Goal: Task Accomplishment & Management: Complete application form

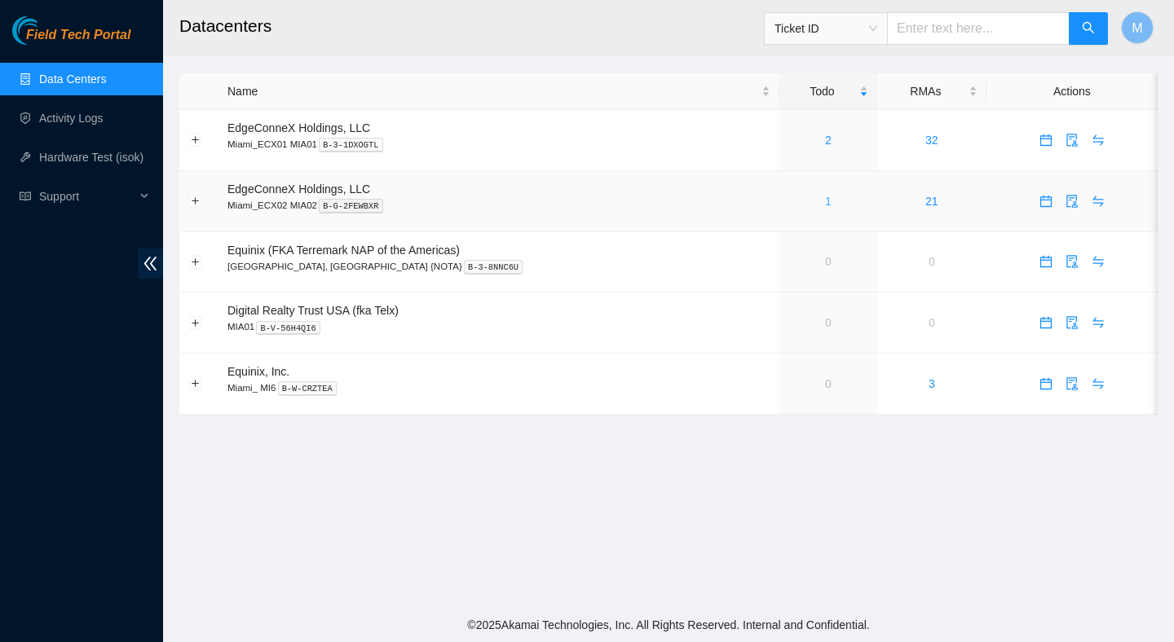
click at [825, 201] on link "1" at bounding box center [828, 201] width 7 height 13
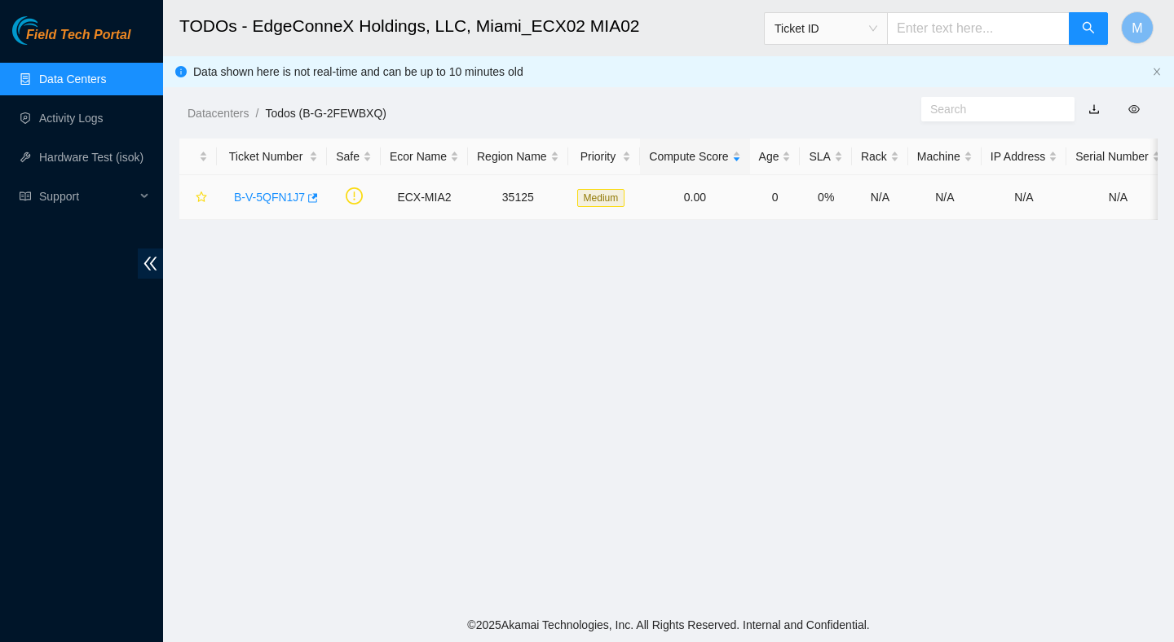
click at [293, 196] on link "B-V-5QFN1J7" at bounding box center [269, 197] width 71 height 13
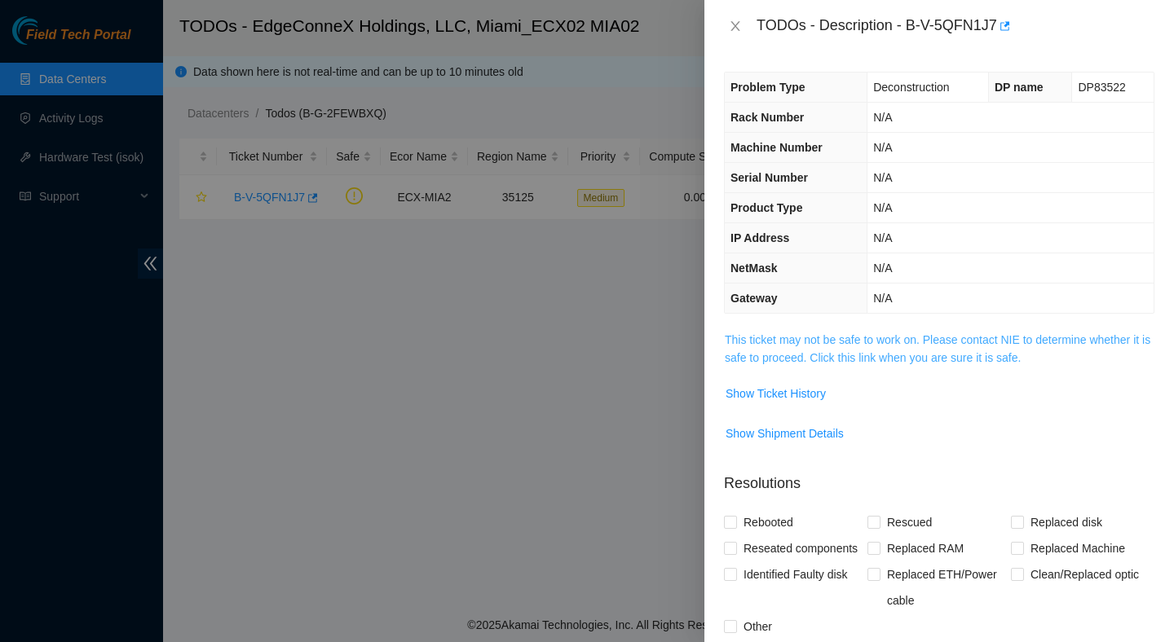
click at [835, 352] on link "This ticket may not be safe to work on. Please contact NIE to determine whether…" at bounding box center [937, 348] width 425 height 31
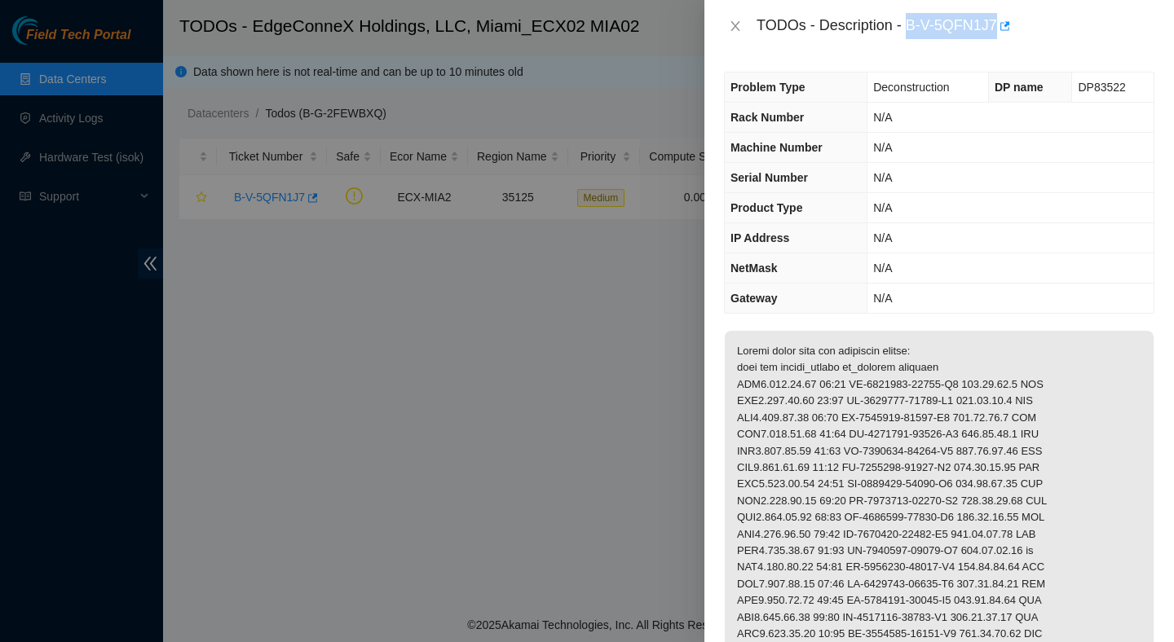
drag, startPoint x: 910, startPoint y: 24, endPoint x: 1002, endPoint y: 33, distance: 91.7
click at [1002, 33] on div "TODOs - Description - B-V-5QFN1J7" at bounding box center [955, 26] width 398 height 26
copy div "B-V-5QFN1J7"
drag, startPoint x: 1068, startPoint y: 503, endPoint x: 732, endPoint y: 403, distance: 350.2
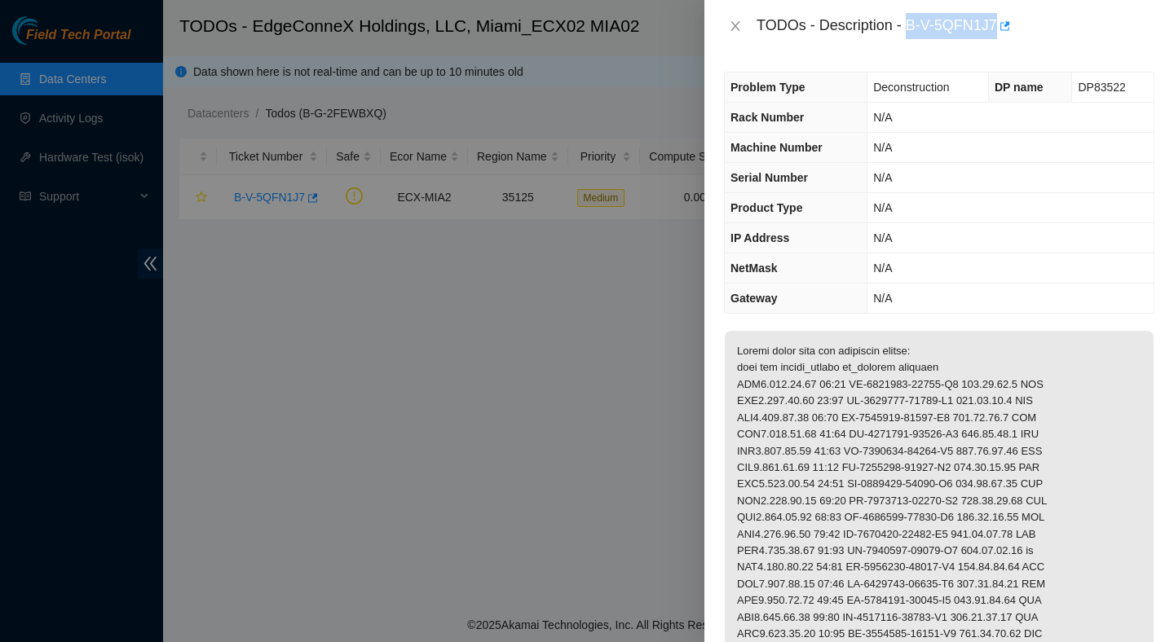
copy p "ECX2.200.09.03 02:00 CT-4180730-00308-N0 184.28.75.4 YES ECX2.200.09.03 02:01 C…"
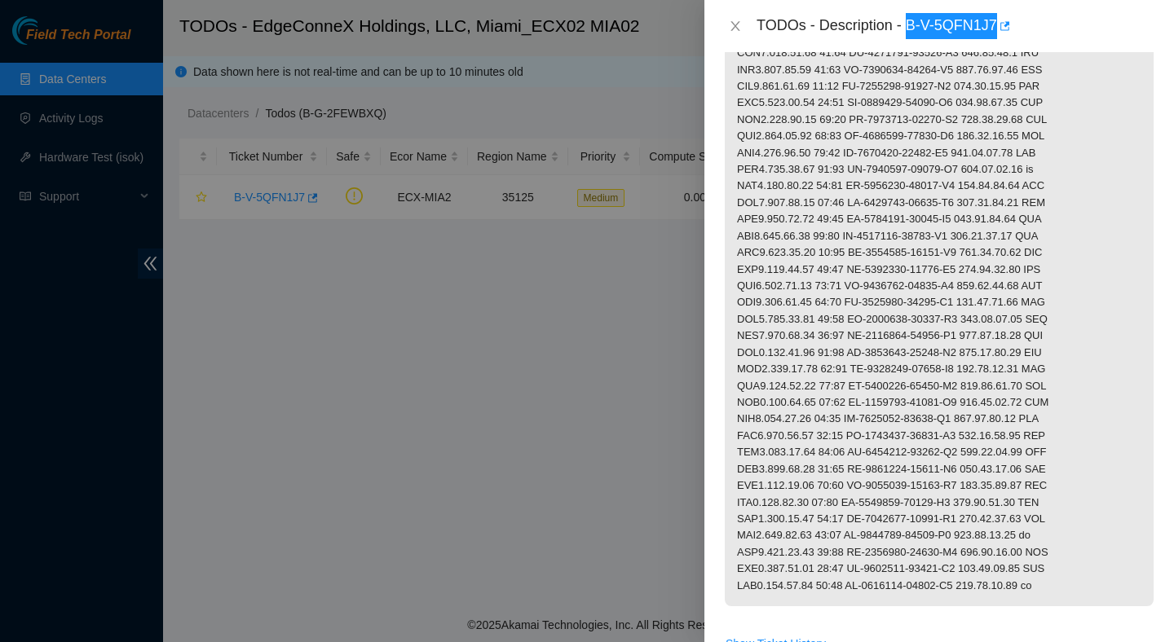
scroll to position [372, 0]
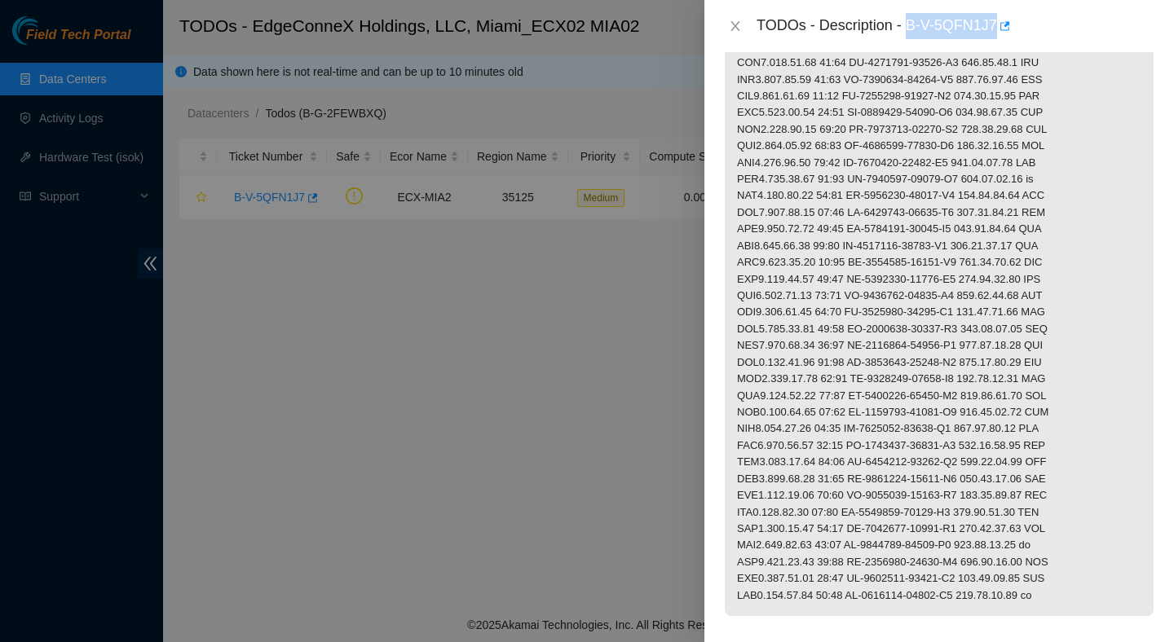
click at [1100, 280] on p at bounding box center [939, 287] width 429 height 657
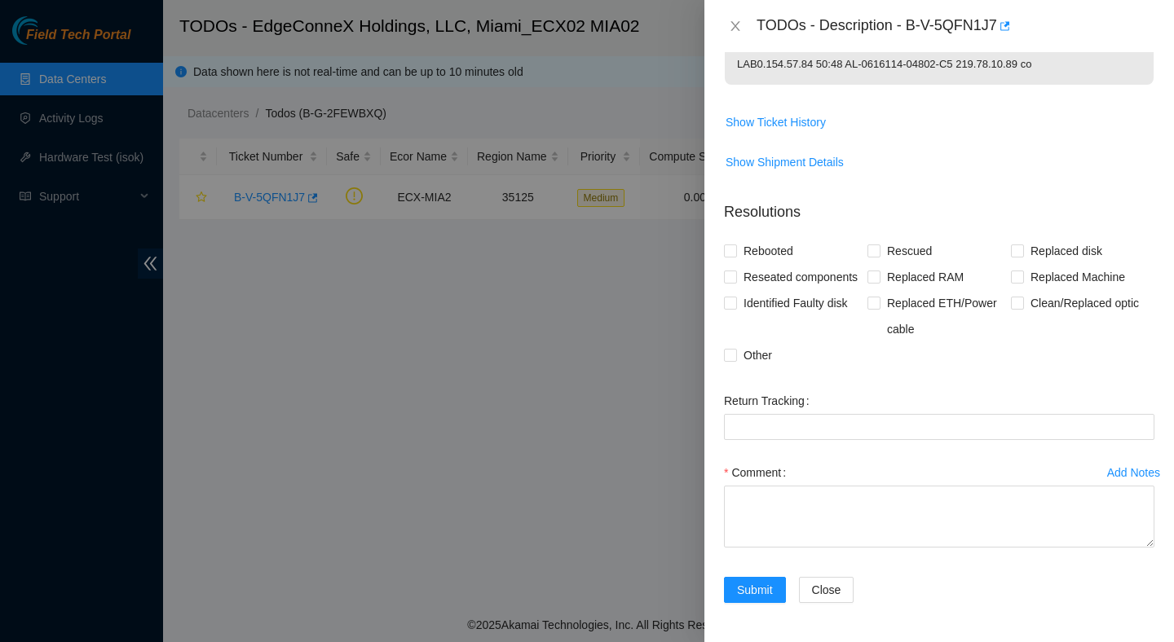
scroll to position [945, 0]
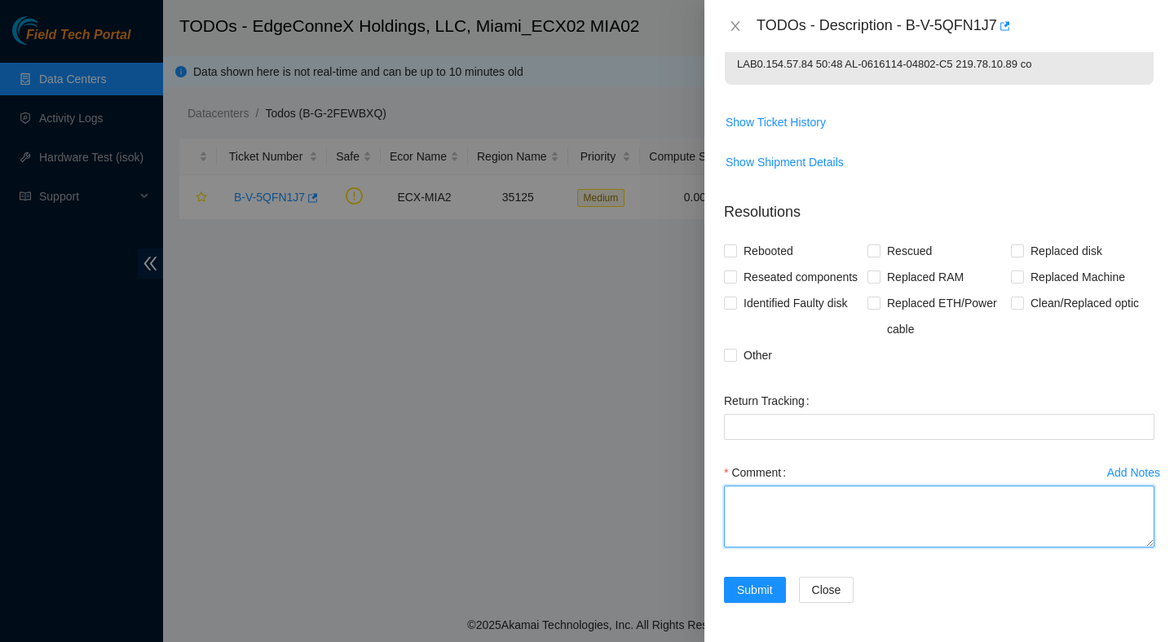
click at [769, 505] on textarea "Comment" at bounding box center [939, 517] width 430 height 62
paste textarea "Verified ticket is safe to work on : Yes NOCC Authorized: Yes Located server co…"
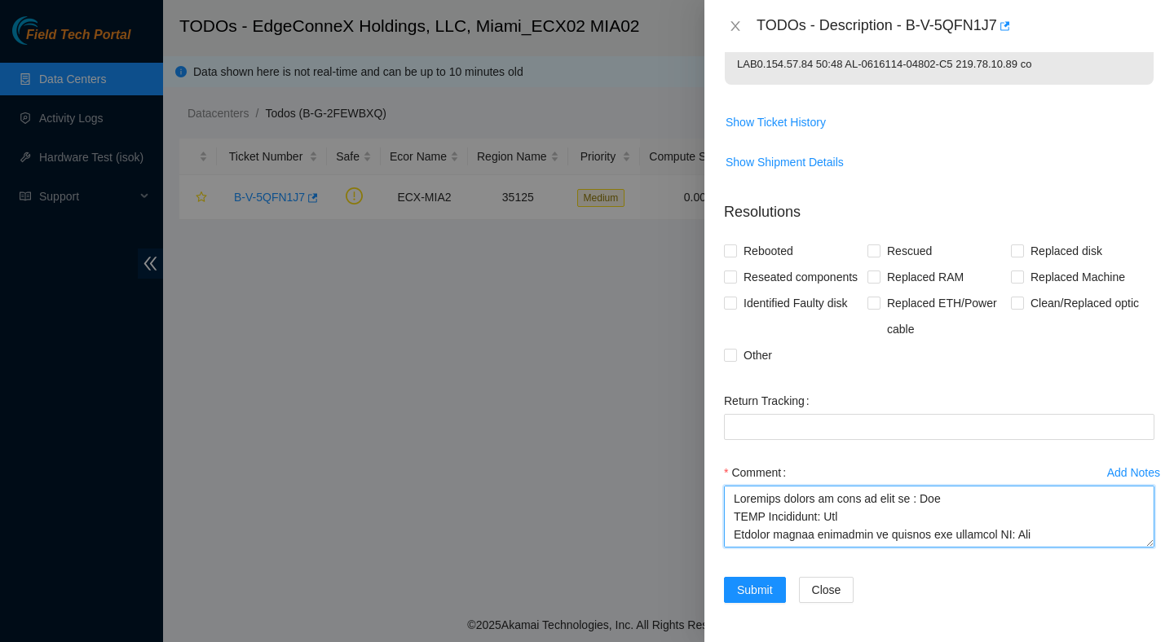
scroll to position [694, 0]
type textarea "Verified ticket is safe to work on : Yes NOCC Authorized: Yes Located server co…"
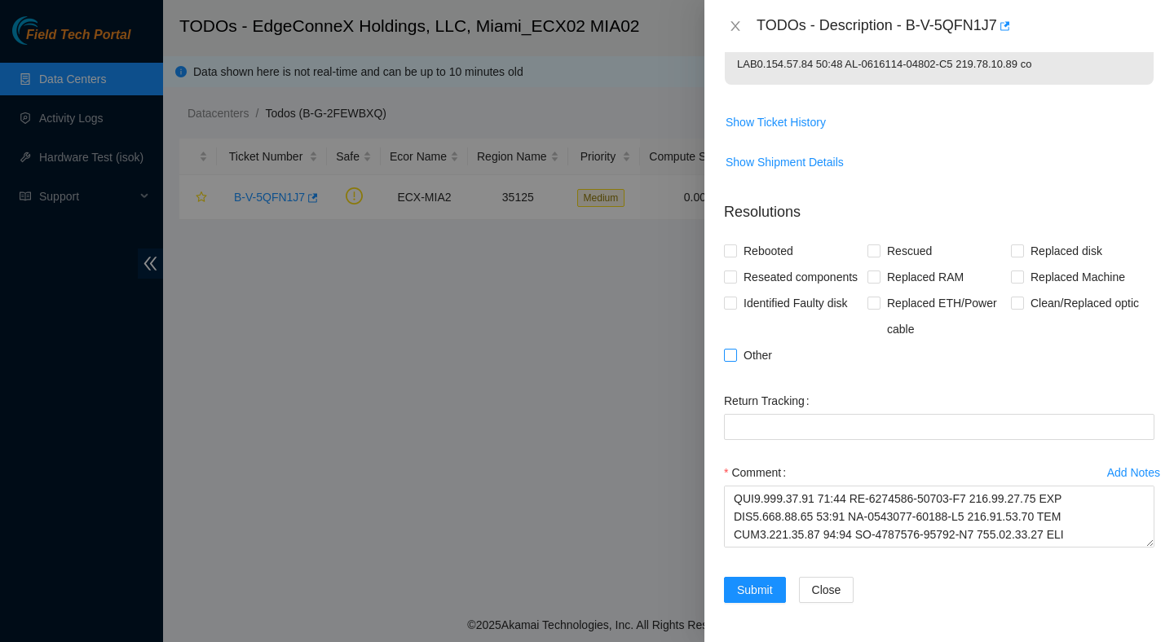
click at [762, 357] on span "Other" at bounding box center [758, 355] width 42 height 26
click at [735, 357] on input "Other" at bounding box center [729, 354] width 11 height 11
checkbox input "true"
click at [755, 593] on span "Submit" at bounding box center [755, 590] width 36 height 18
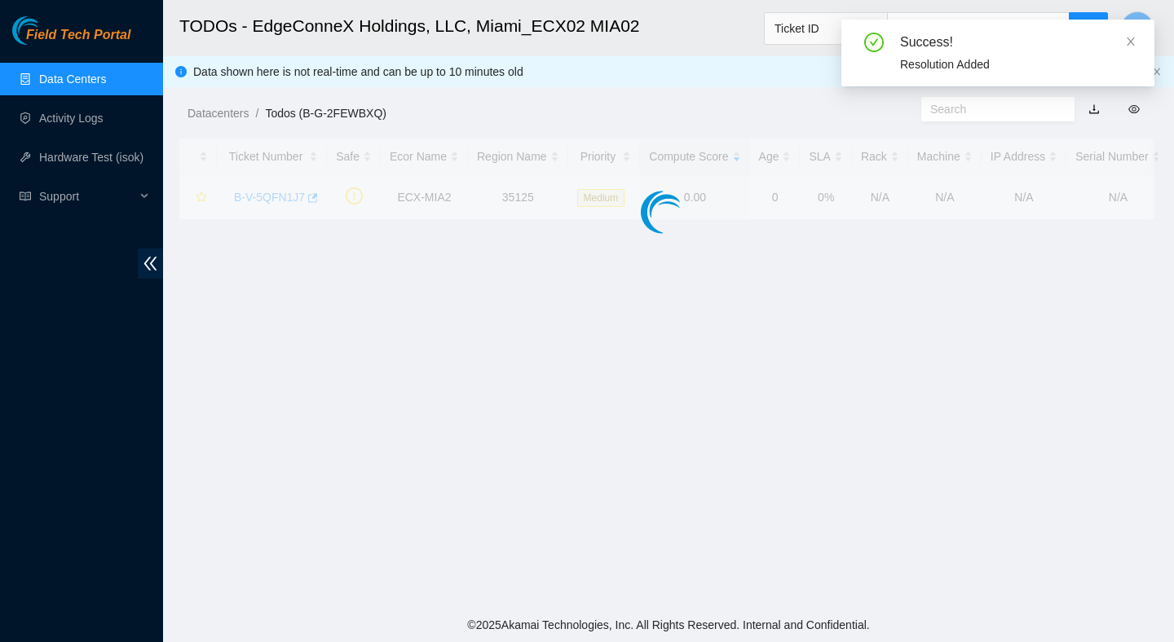
scroll to position [321, 0]
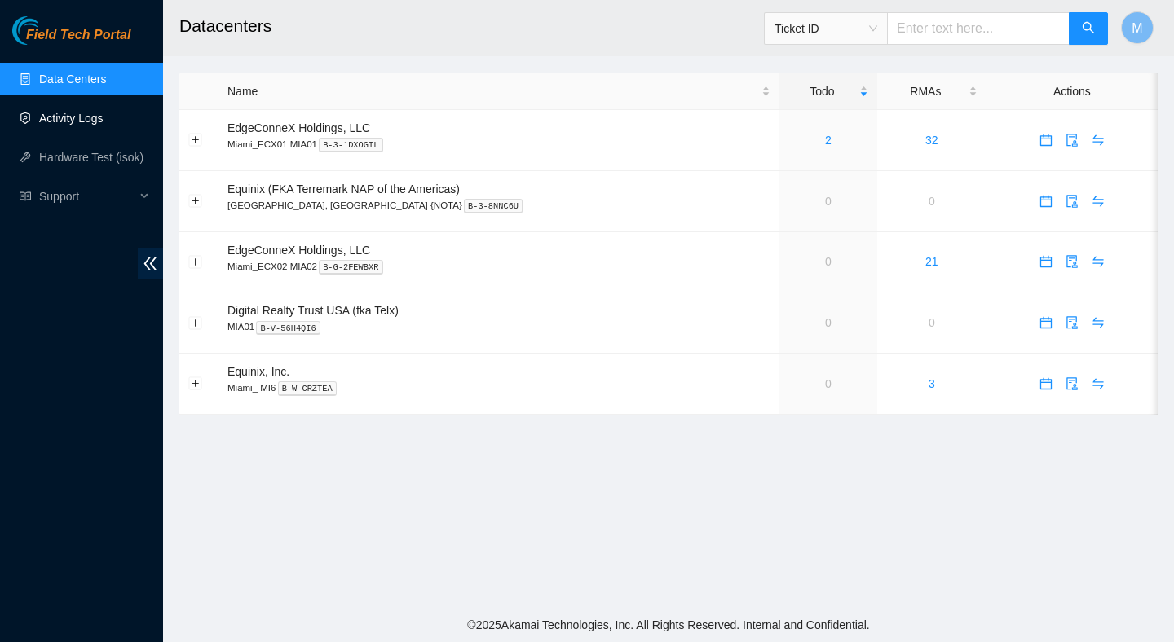
click at [60, 115] on link "Activity Logs" at bounding box center [71, 118] width 64 height 13
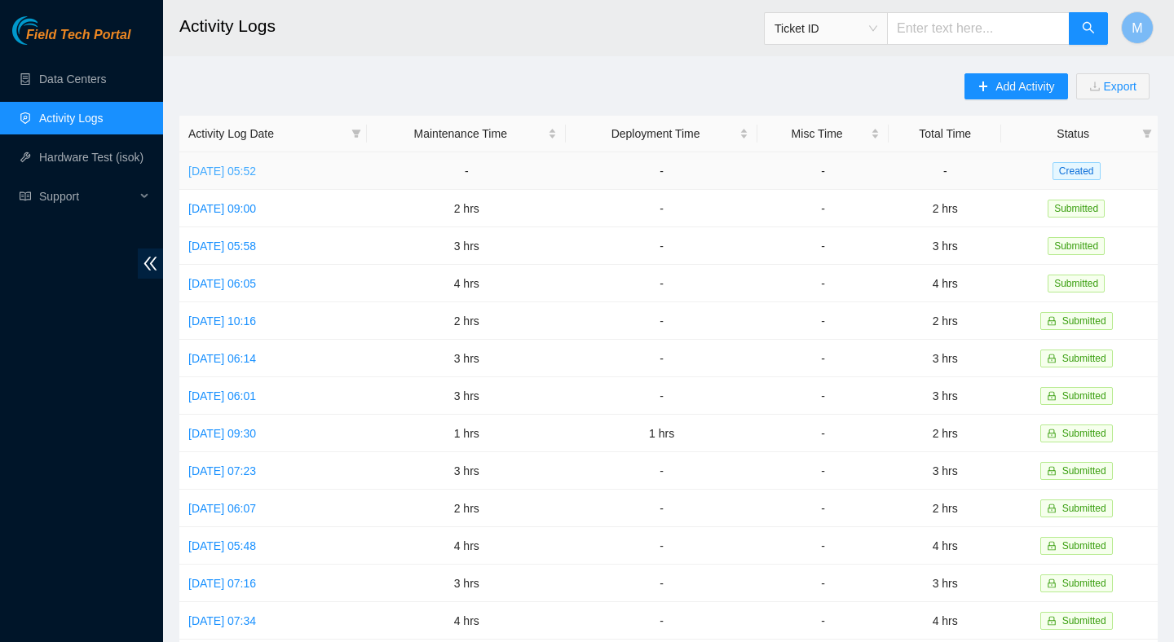
click at [243, 175] on link "Thu, 04 Sep 2025 05:52" at bounding box center [222, 171] width 68 height 13
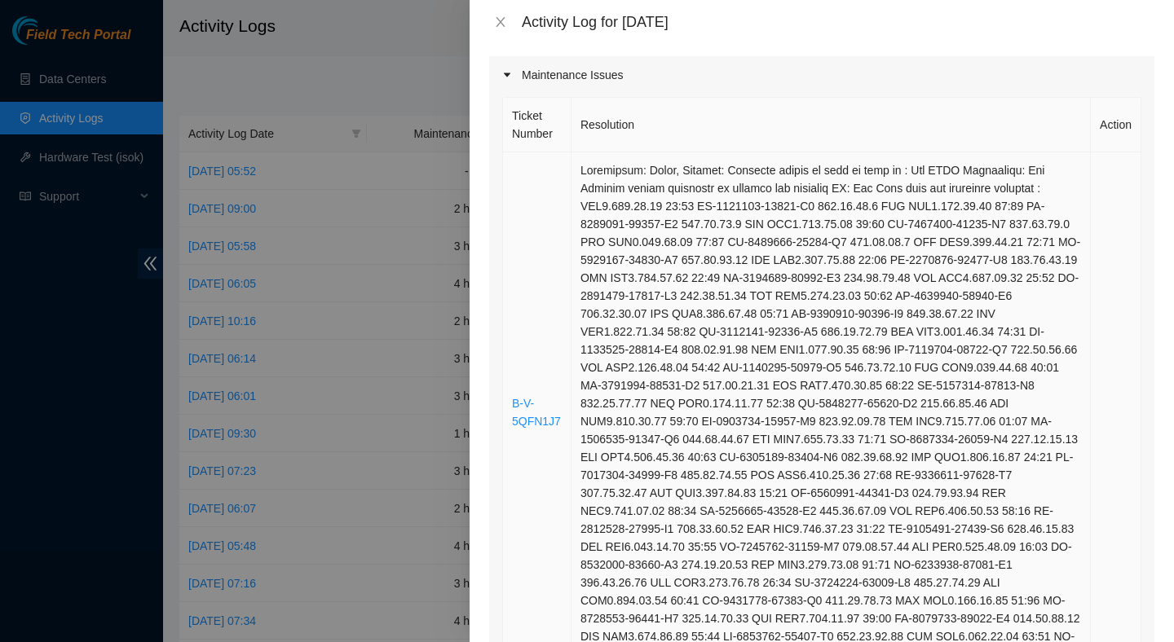
scroll to position [205, 0]
click at [514, 426] on link "B-V-5QFN1J7" at bounding box center [536, 410] width 49 height 31
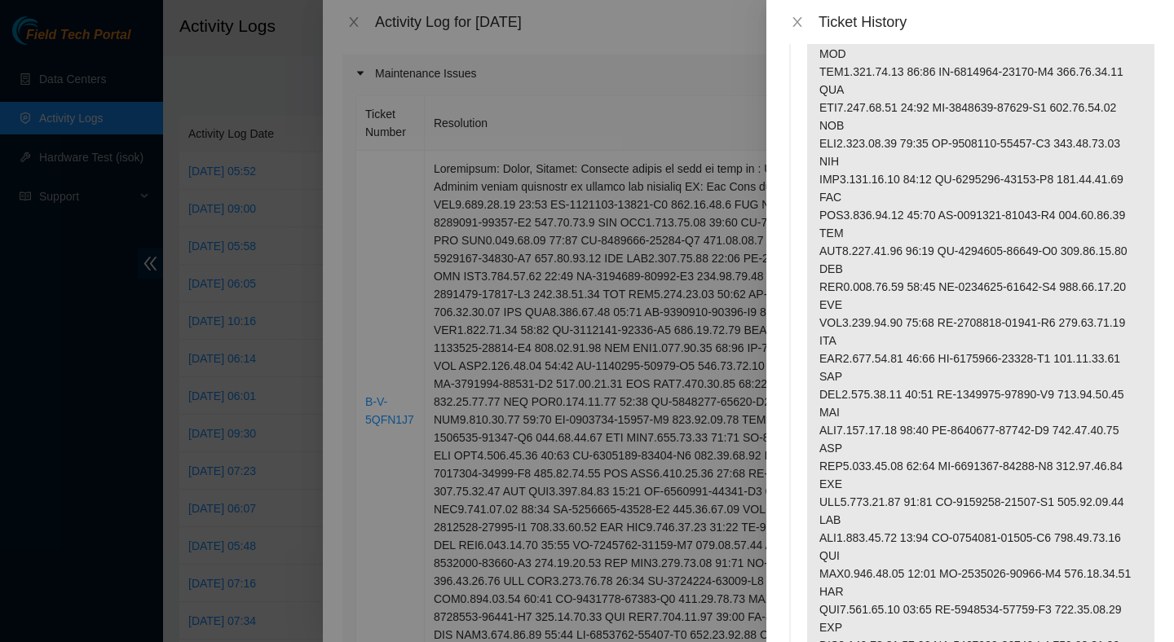
scroll to position [0, 0]
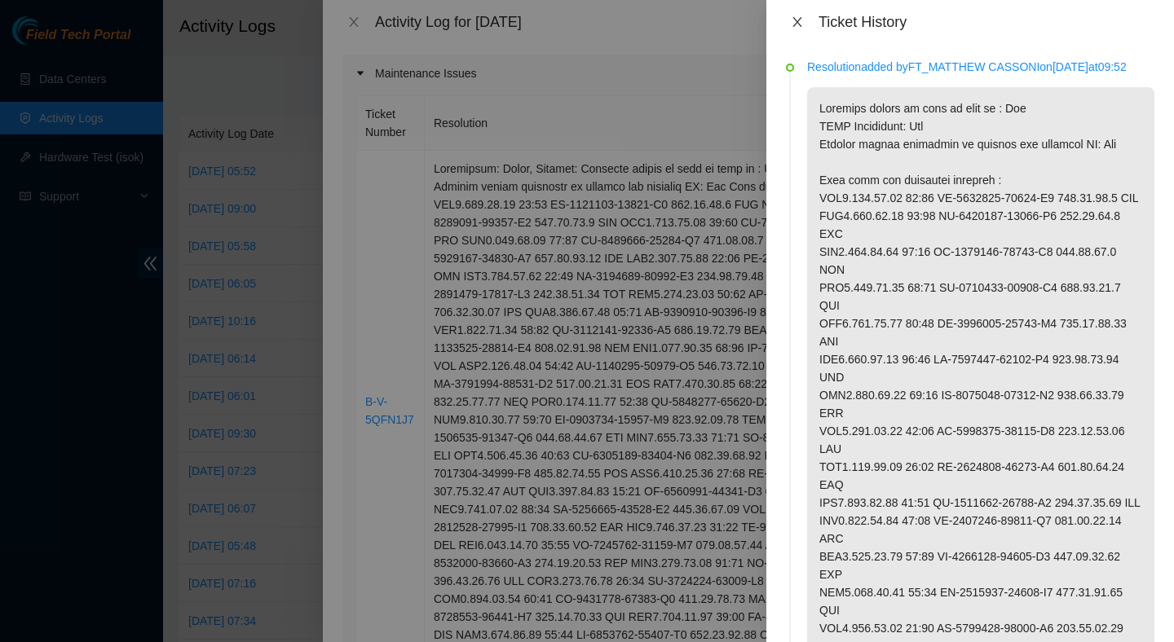
click at [797, 22] on icon "close" at bounding box center [796, 22] width 9 height 10
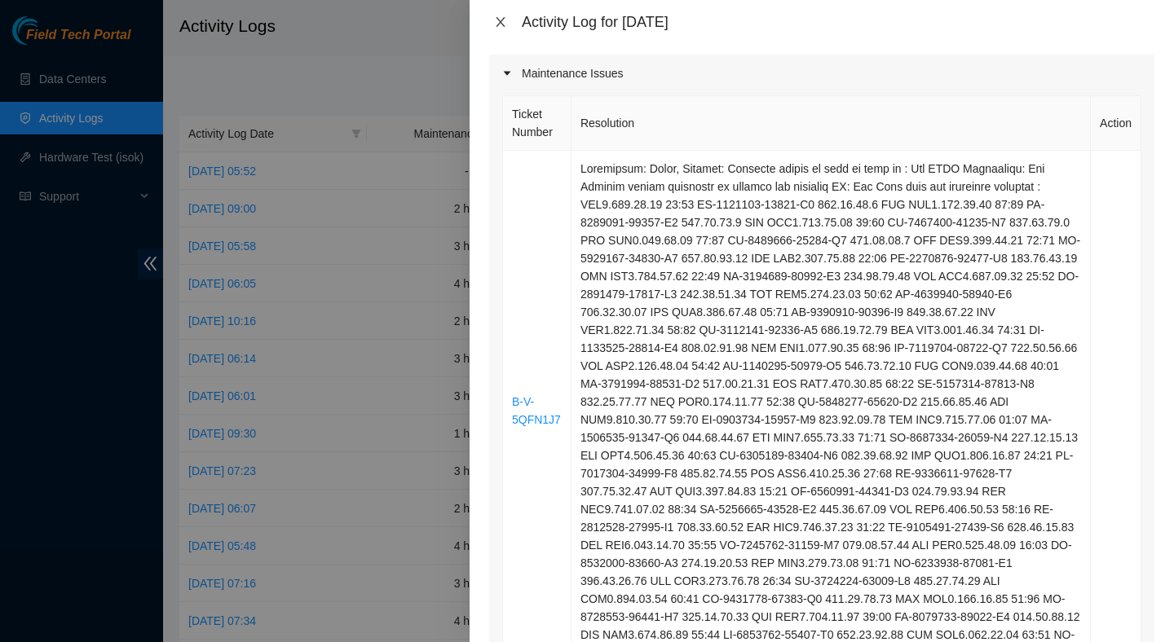
click at [498, 27] on icon "close" at bounding box center [500, 21] width 13 height 13
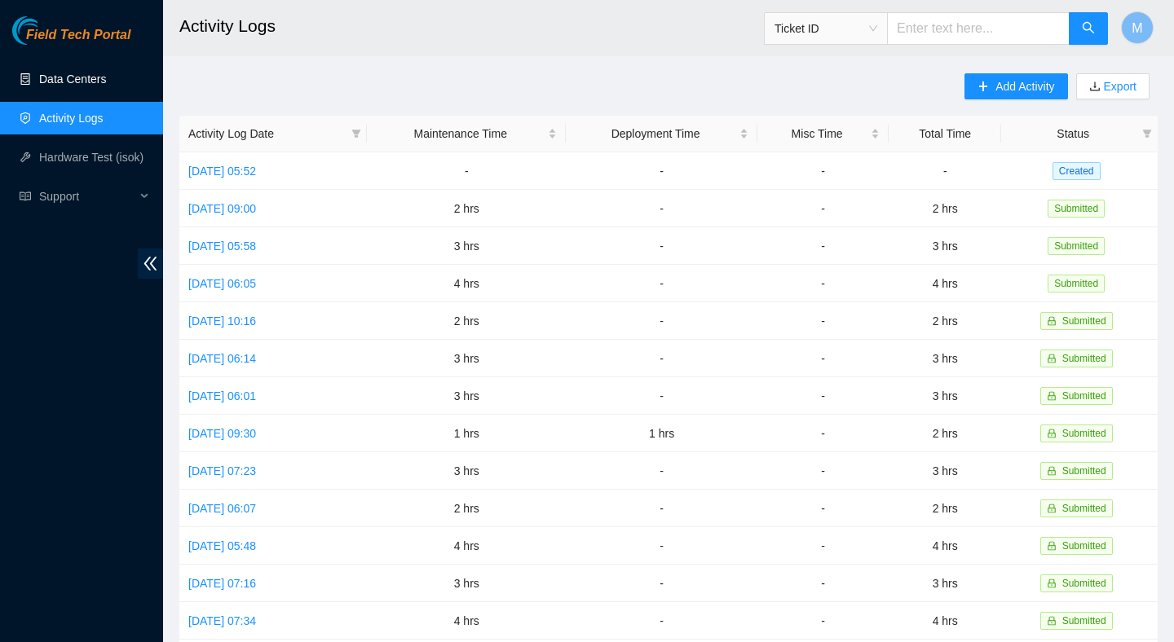
click at [106, 73] on link "Data Centers" at bounding box center [72, 79] width 67 height 13
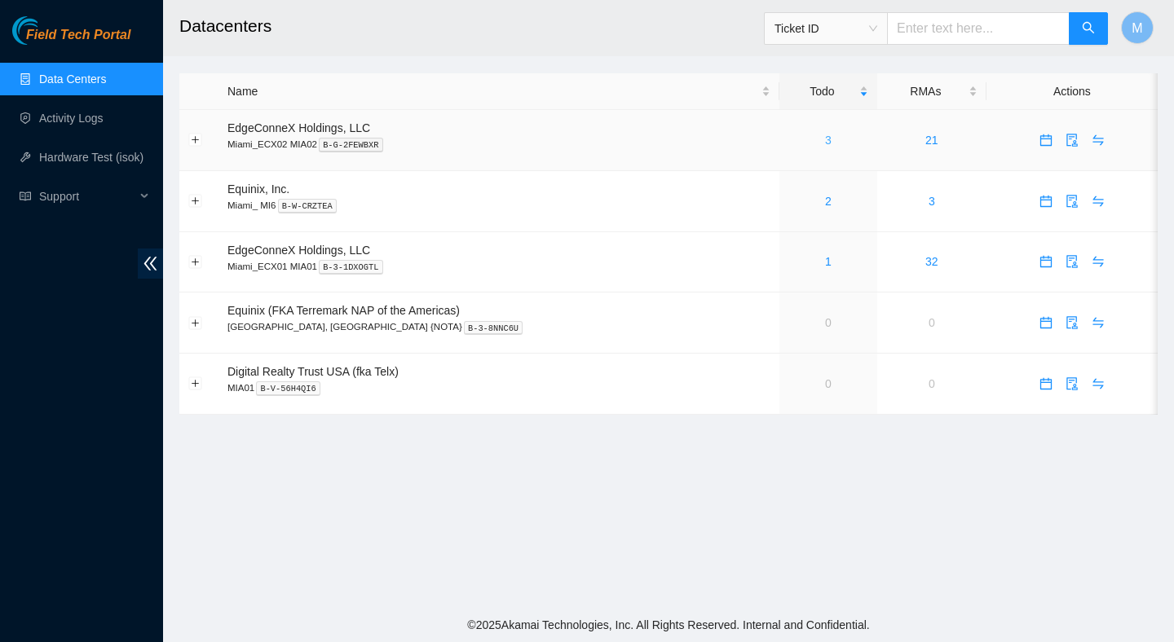
click at [825, 140] on link "3" at bounding box center [828, 140] width 7 height 13
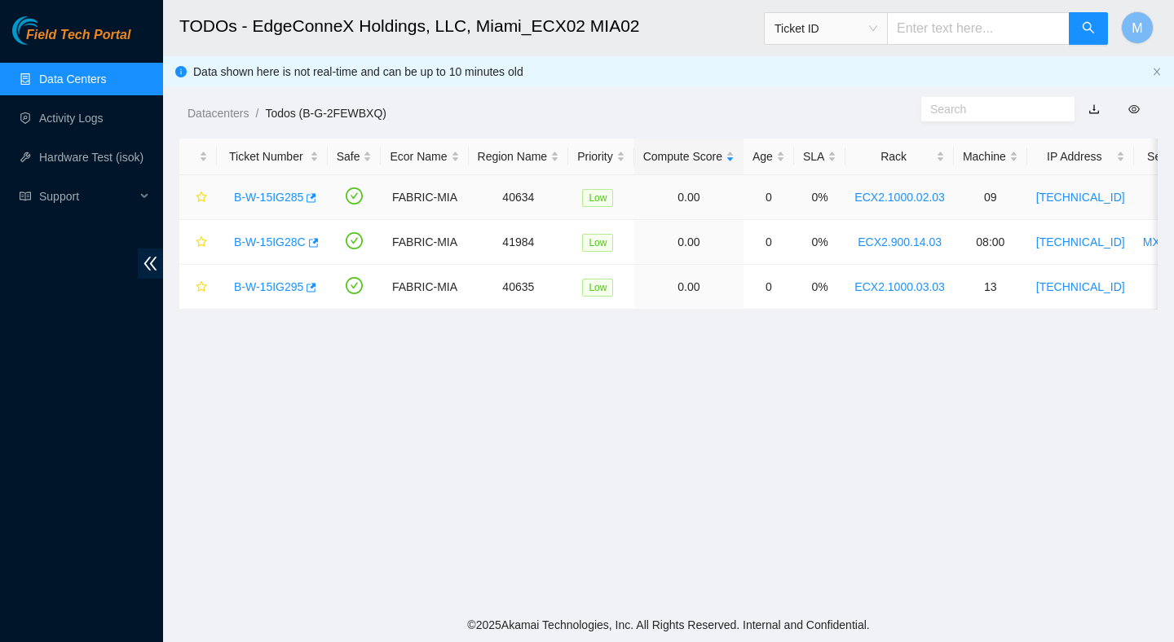
click at [275, 195] on link "B-W-15IG285" at bounding box center [268, 197] width 69 height 13
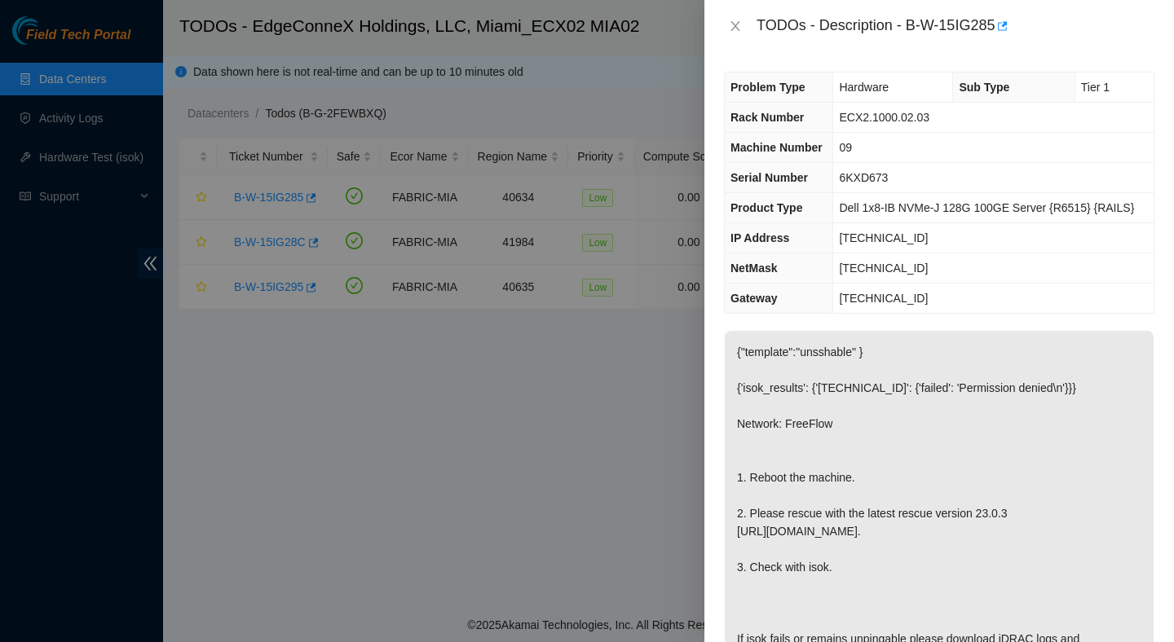
click at [735, 33] on div "TODOs - Description - B-W-15IG285" at bounding box center [939, 26] width 430 height 26
click at [735, 30] on icon "close" at bounding box center [735, 26] width 13 height 13
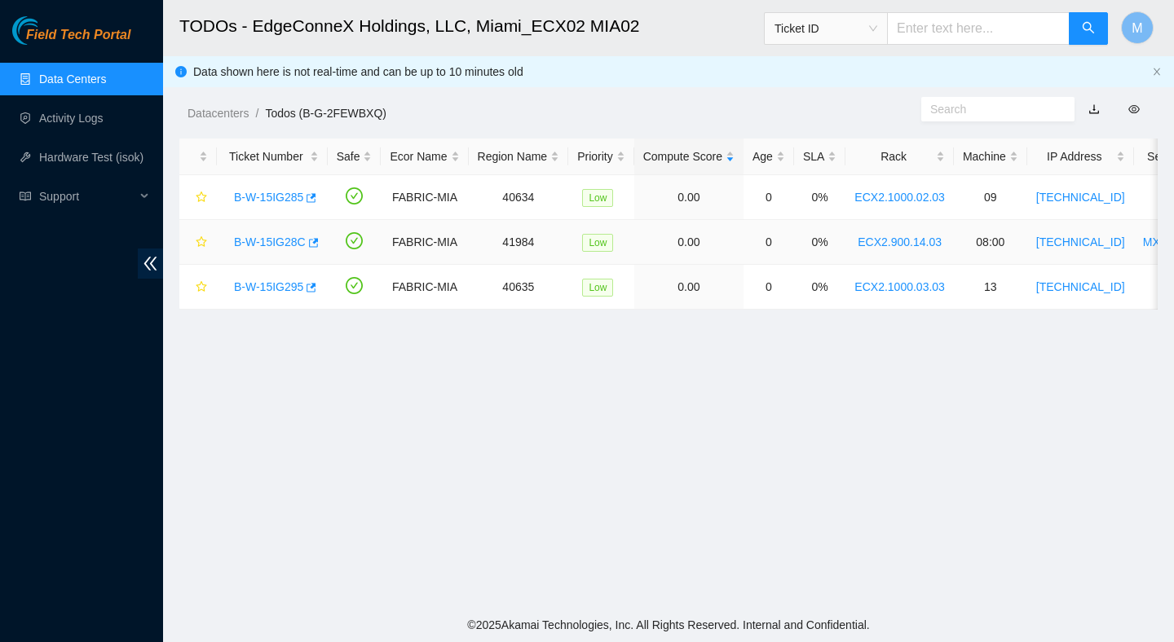
click at [265, 238] on link "B-W-15IG28C" at bounding box center [270, 242] width 72 height 13
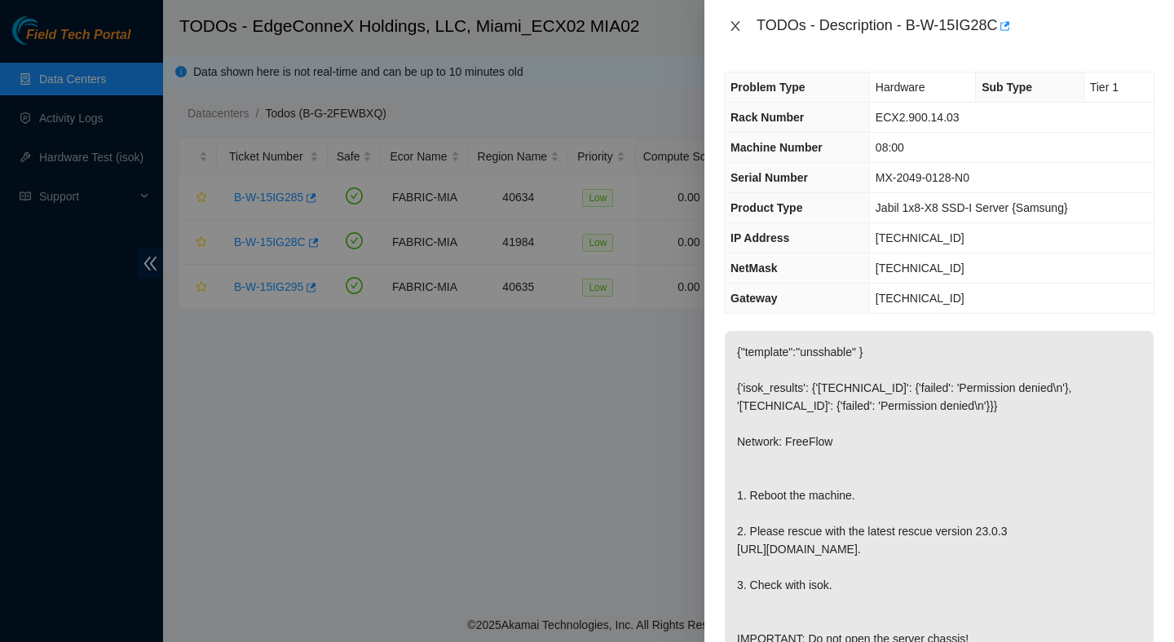
click at [738, 20] on icon "close" at bounding box center [735, 26] width 13 height 13
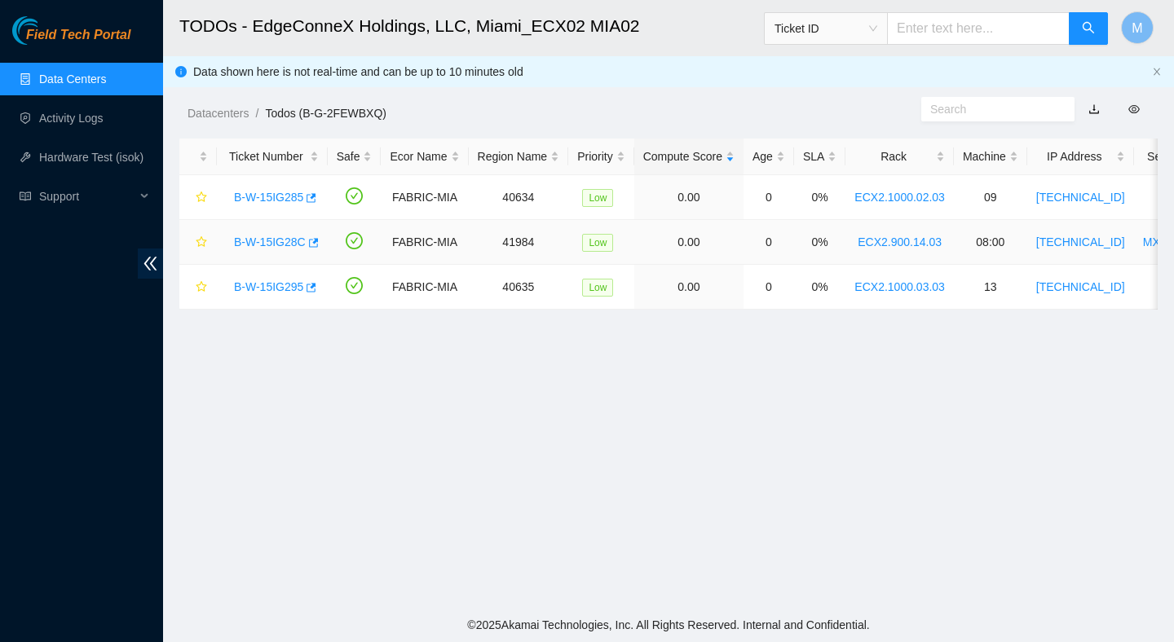
click at [284, 245] on link "B-W-15IG28C" at bounding box center [270, 242] width 72 height 13
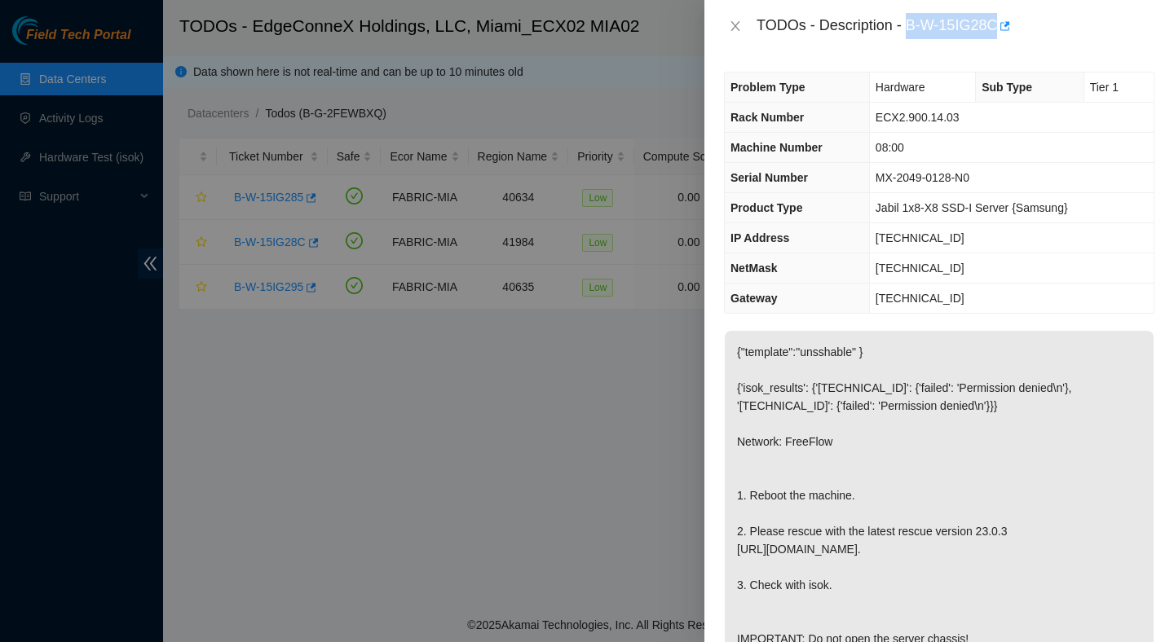
drag, startPoint x: 909, startPoint y: 28, endPoint x: 1000, endPoint y: 41, distance: 92.2
click at [1000, 40] on div "TODOs - Description - B-W-15IG28C" at bounding box center [938, 26] width 469 height 52
copy div "B-W-15IG28C"
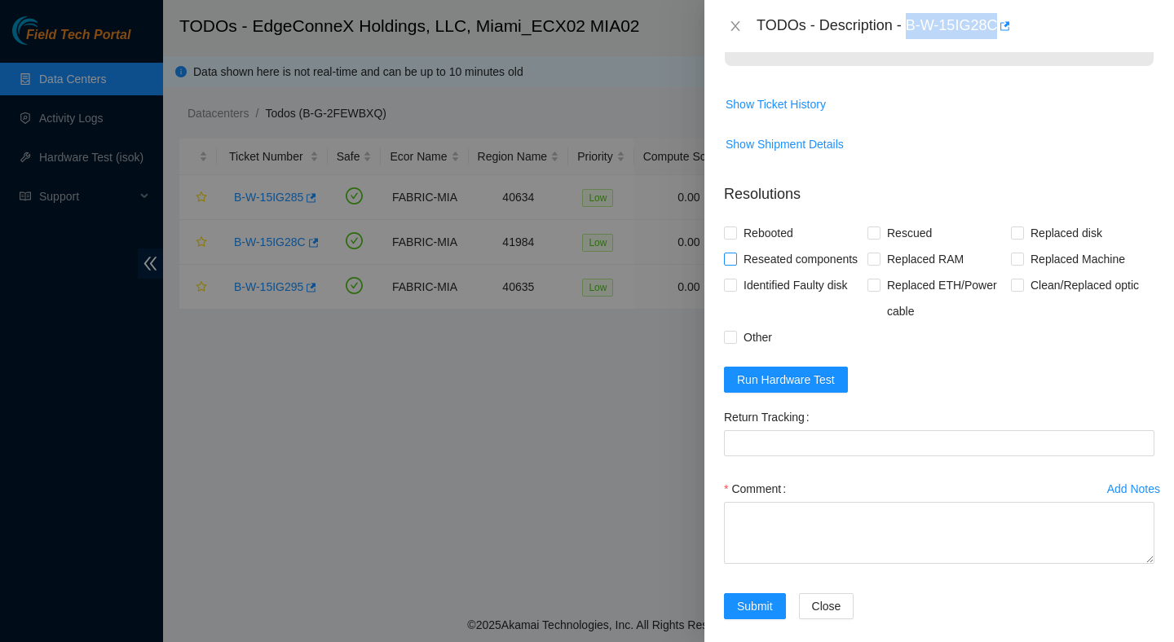
scroll to position [593, 0]
click at [825, 390] on span "Run Hardware Test" at bounding box center [786, 381] width 98 height 18
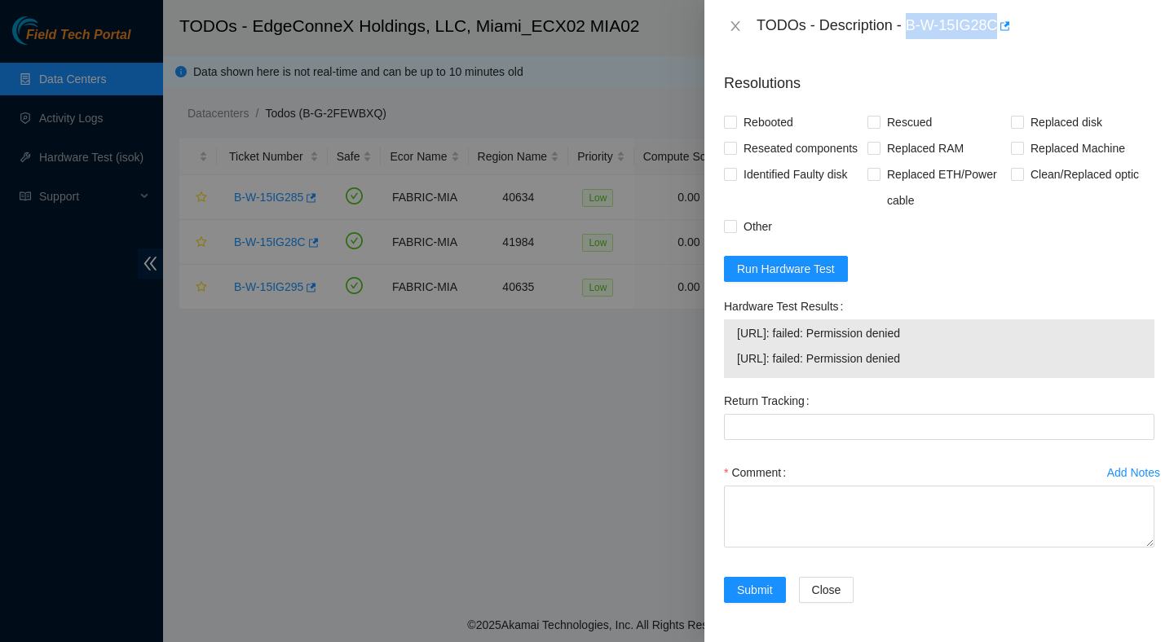
scroll to position [767, 0]
drag, startPoint x: 975, startPoint y: 357, endPoint x: 713, endPoint y: 331, distance: 262.9
click at [713, 330] on div "Problem Type Hardware Sub Type Tier 1 Rack Number ECX2.900.14.03 Machine Number…" at bounding box center [938, 347] width 469 height 590
copy tbody "23.218.255.18: failed: Permission denied 23.218.255.19: failed: Permission deni…"
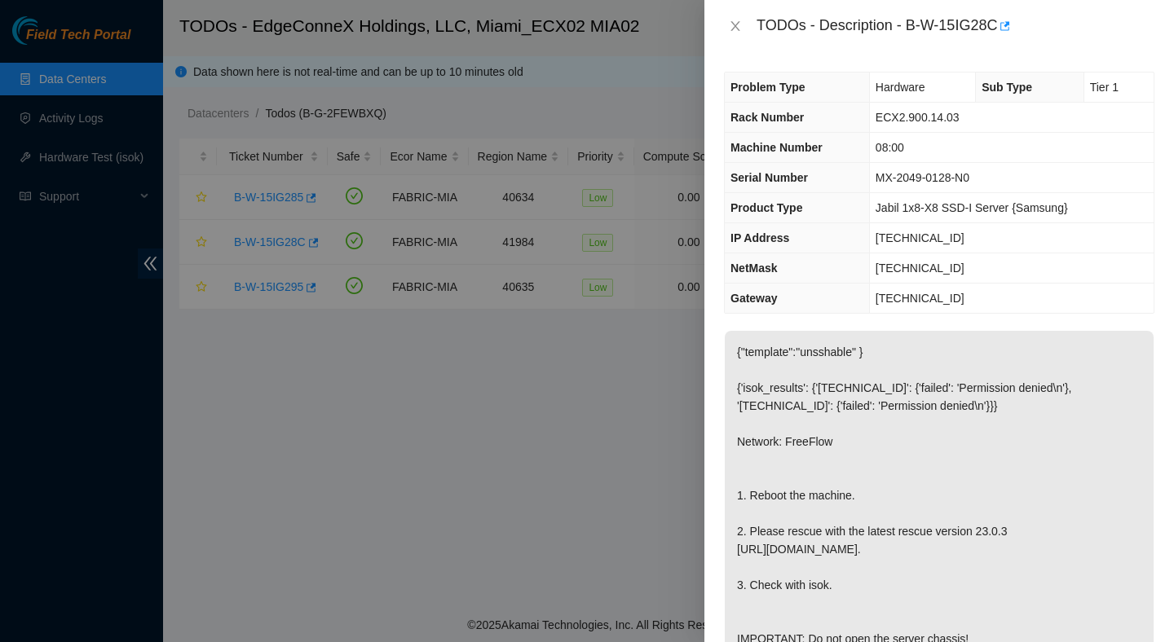
click at [979, 346] on p "{"template":"unsshable" } {'isok_results': {'23.218.255.18': {'failed': 'Permis…" at bounding box center [939, 495] width 429 height 329
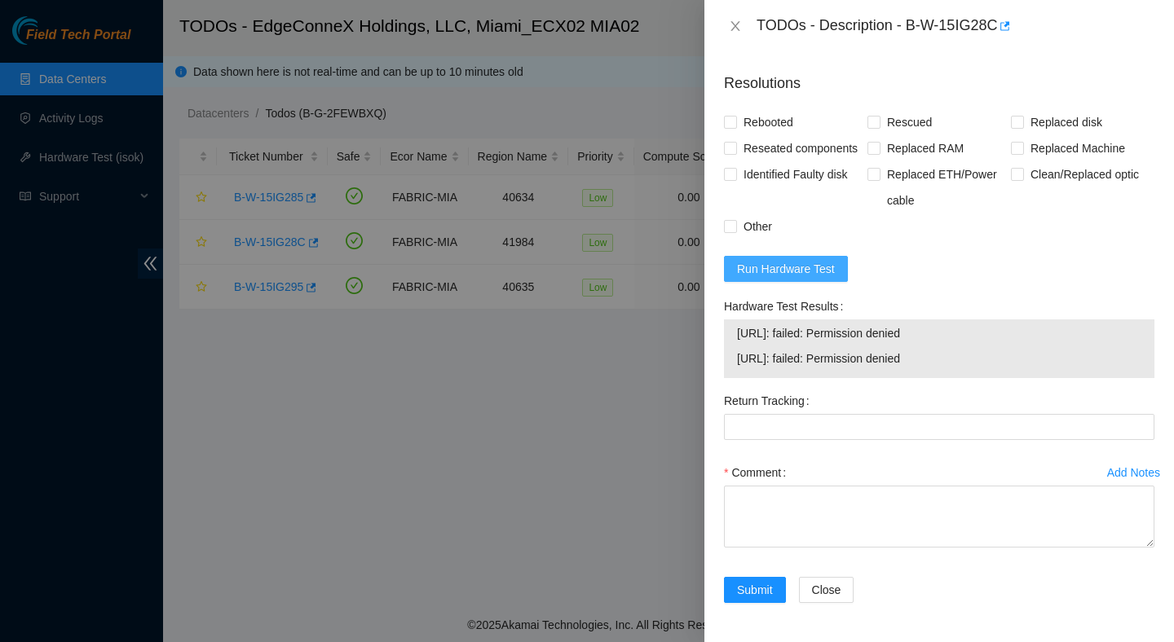
click at [796, 265] on span "Run Hardware Test" at bounding box center [786, 269] width 98 height 18
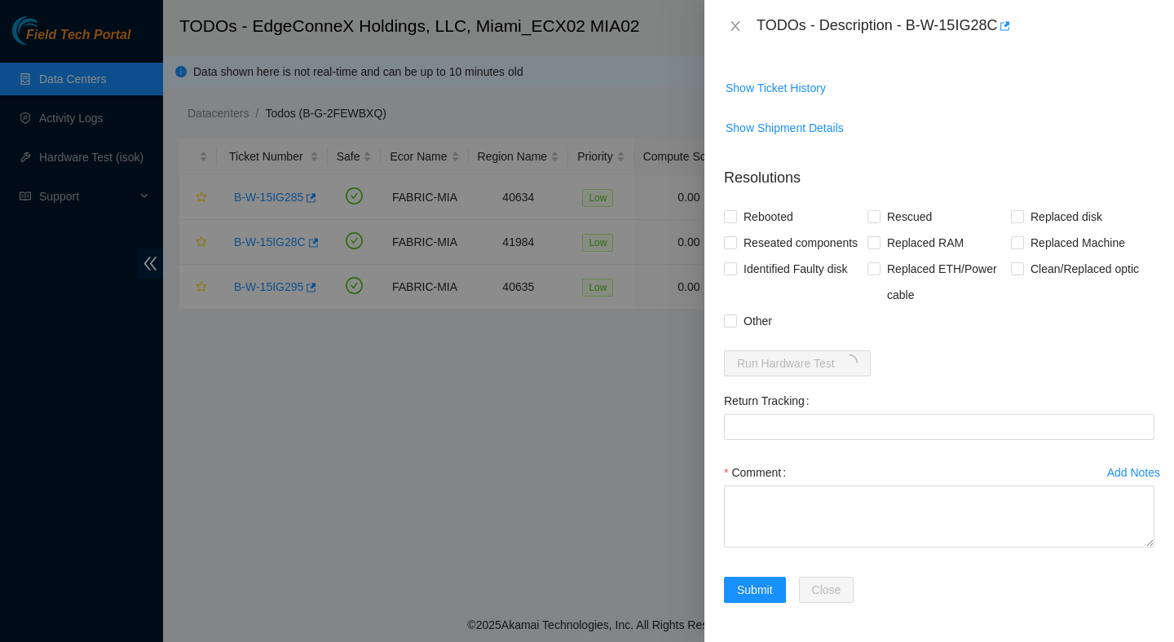
scroll to position [767, 0]
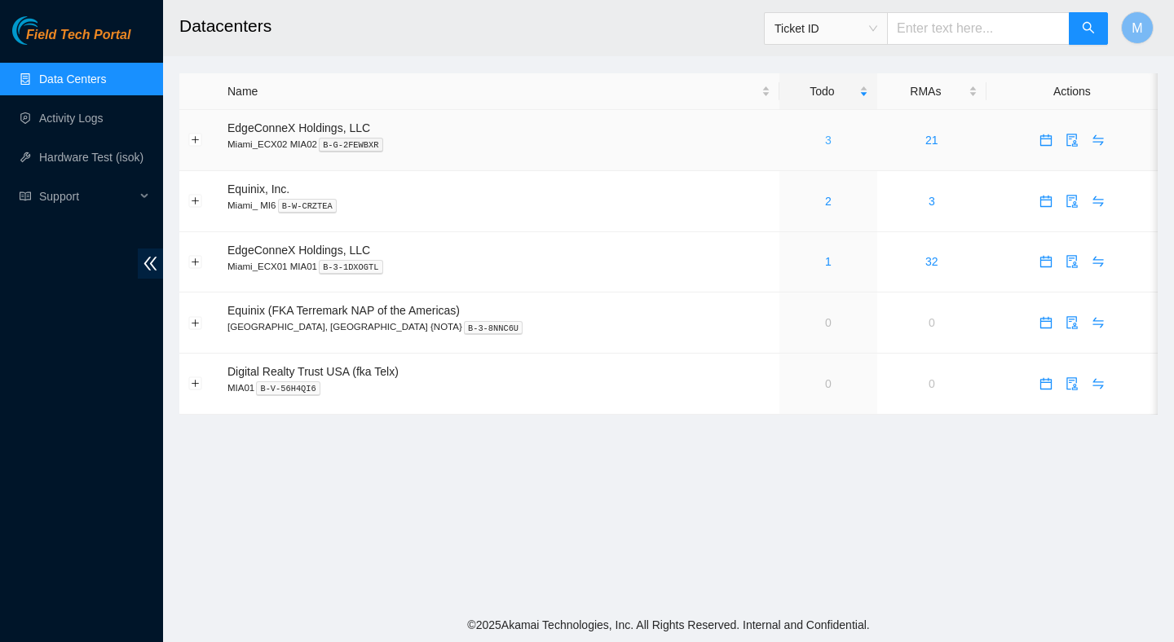
click at [825, 137] on link "3" at bounding box center [828, 140] width 7 height 13
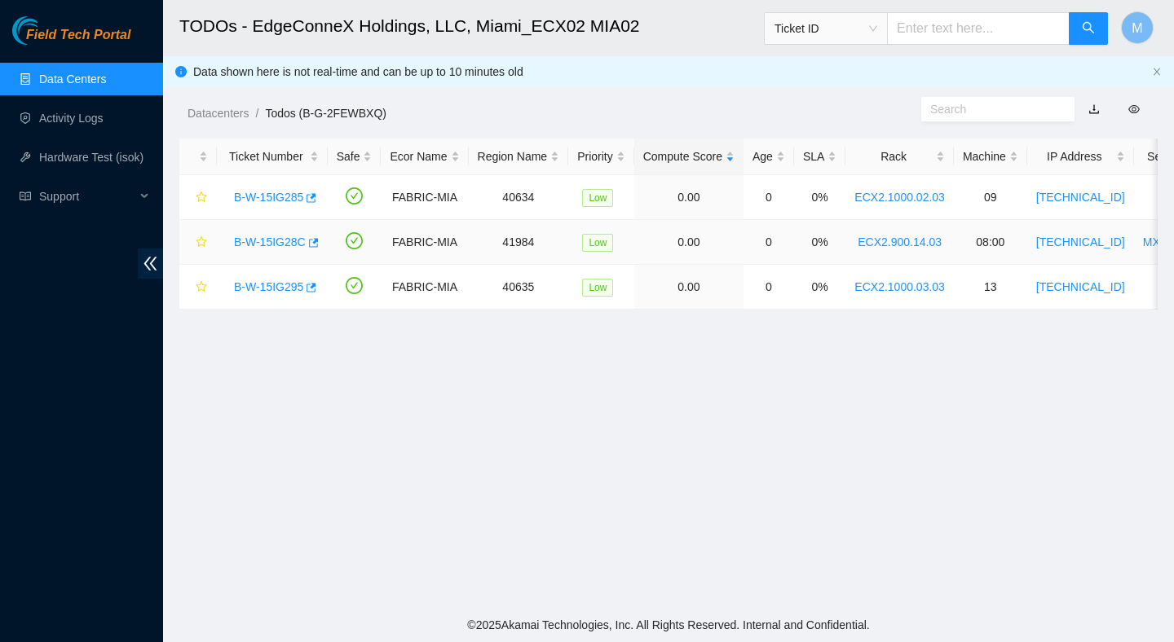
click at [275, 242] on link "B-W-15IG28C" at bounding box center [270, 242] width 72 height 13
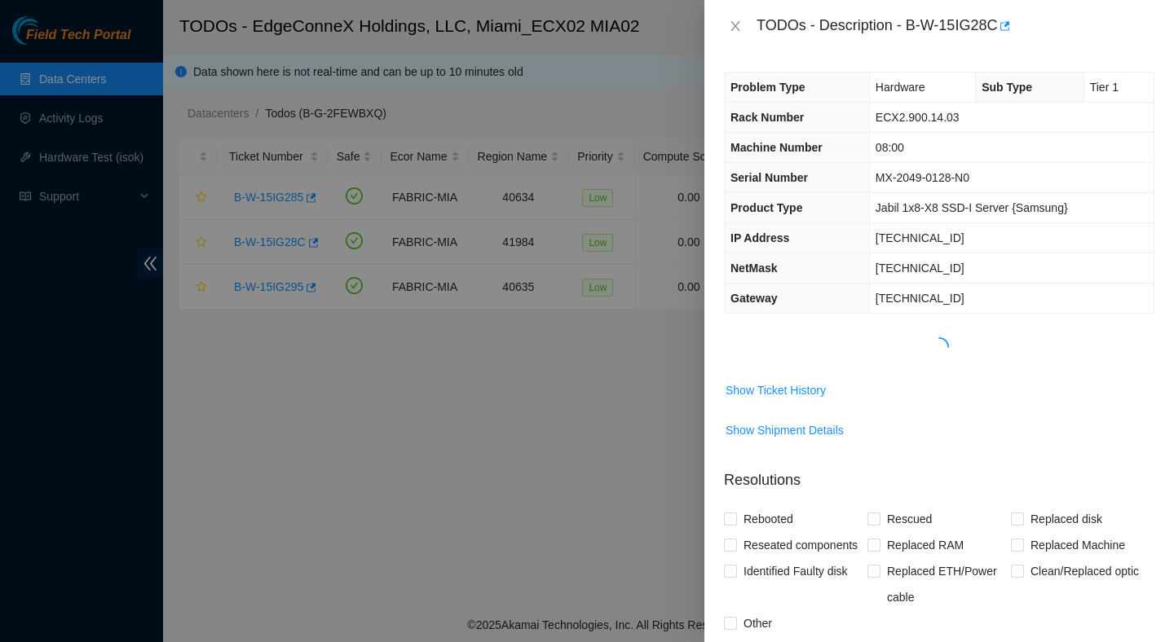
scroll to position [446, 0]
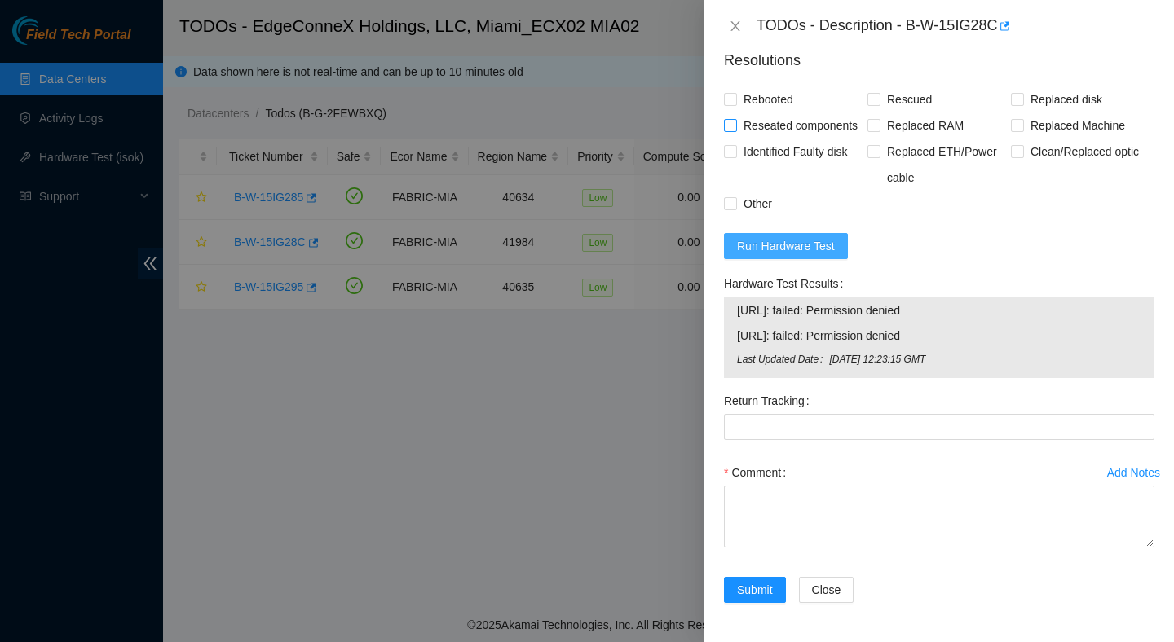
click at [819, 249] on span "Run Hardware Test" at bounding box center [786, 246] width 98 height 18
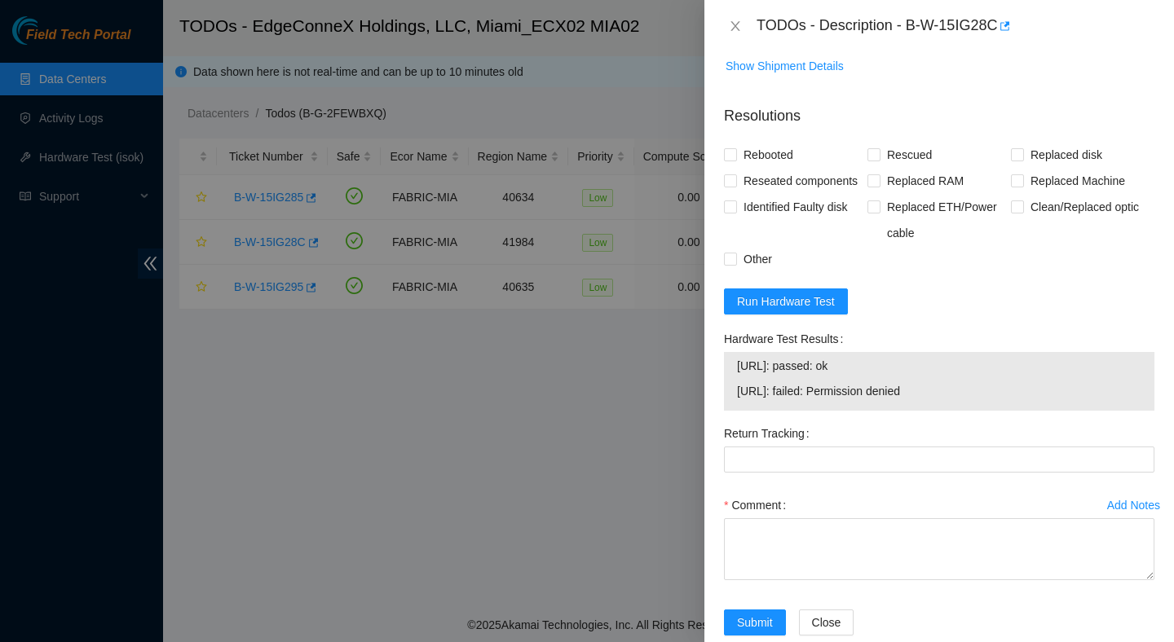
scroll to position [767, 0]
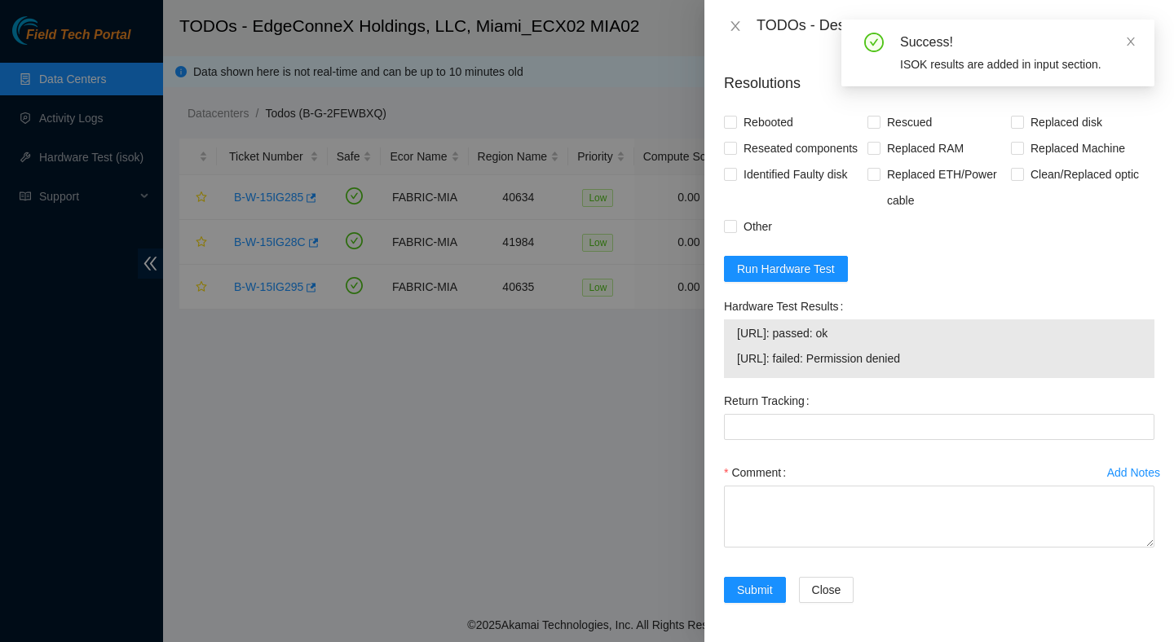
drag, startPoint x: 958, startPoint y: 362, endPoint x: 723, endPoint y: 338, distance: 235.9
click at [724, 338] on div "23.218.255.18: passed: ok 23.218.255.19: failed: Permission denied" at bounding box center [939, 349] width 430 height 59
copy tbody "23.218.255.18: passed: ok 23.218.255.19: failed: Permission denied"
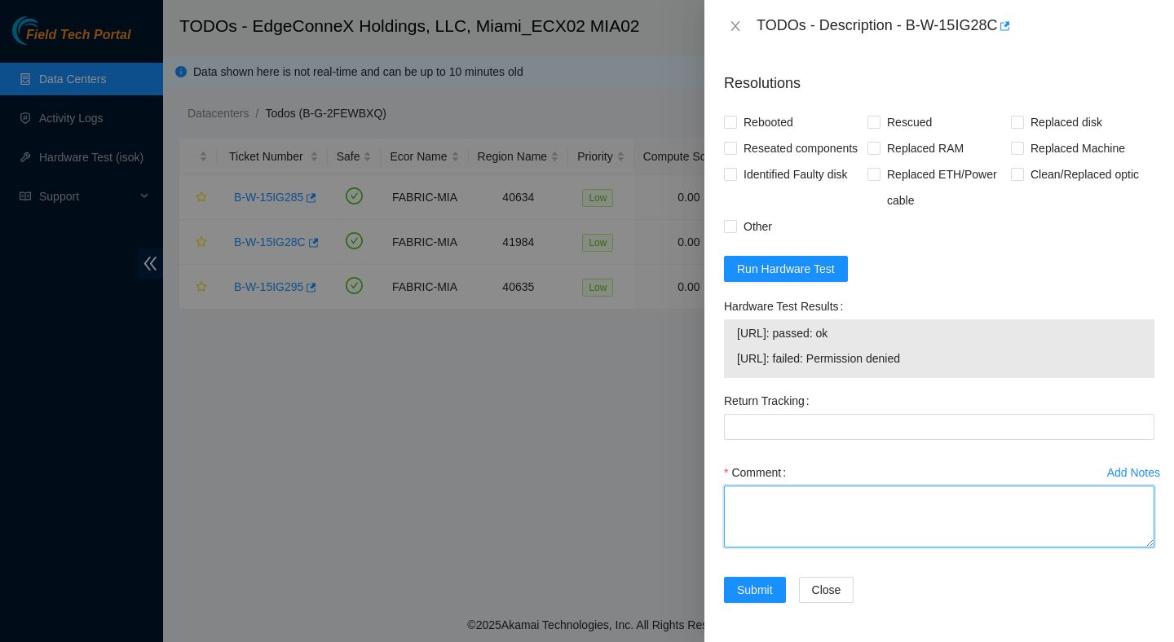
click at [772, 496] on textarea "Comment" at bounding box center [939, 517] width 430 height 62
paste textarea "Verified ticket is safe to work on : Yes NOCC Authorized: Yes Located server co…"
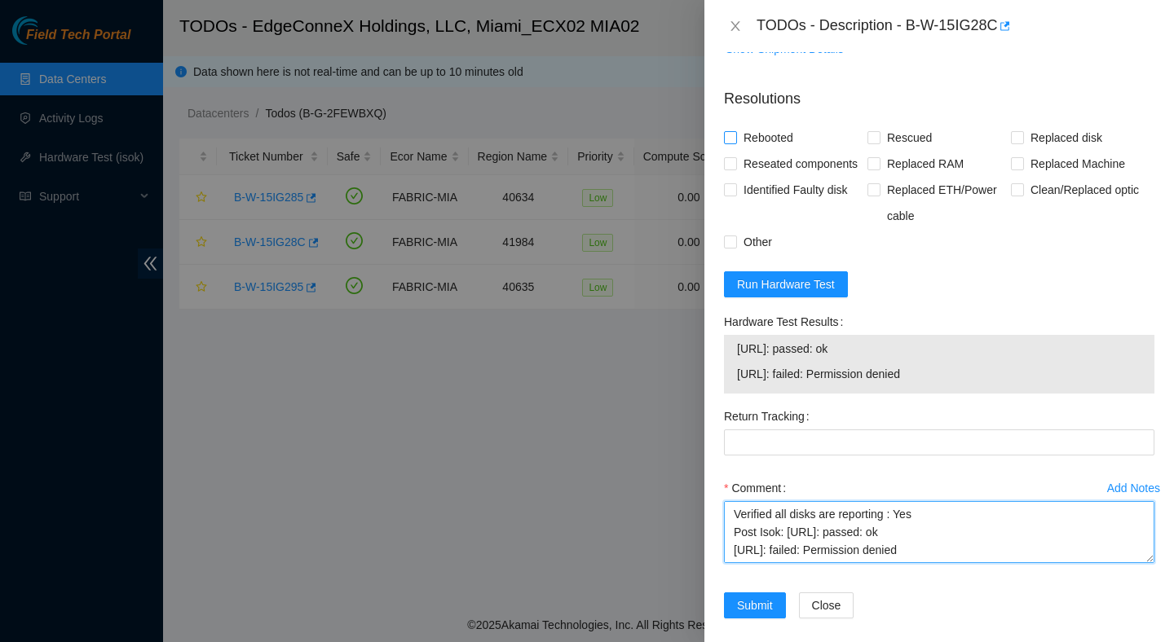
type textarea "Verified ticket is safe to work on : Yes NOCC Authorized: Yes Located server co…"
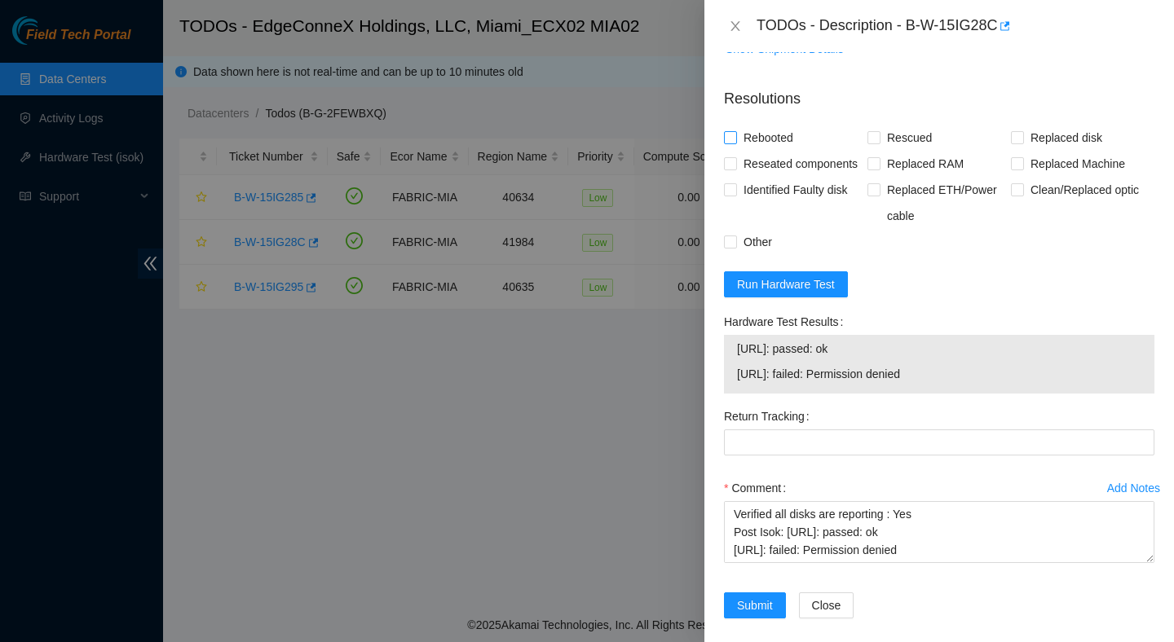
click at [750, 151] on span "Rebooted" at bounding box center [768, 138] width 63 height 26
click at [735, 143] on input "Rebooted" at bounding box center [729, 136] width 11 height 11
checkbox input "true"
click at [898, 151] on span "Rescued" at bounding box center [909, 138] width 58 height 26
click at [879, 143] on input "Rescued" at bounding box center [872, 136] width 11 height 11
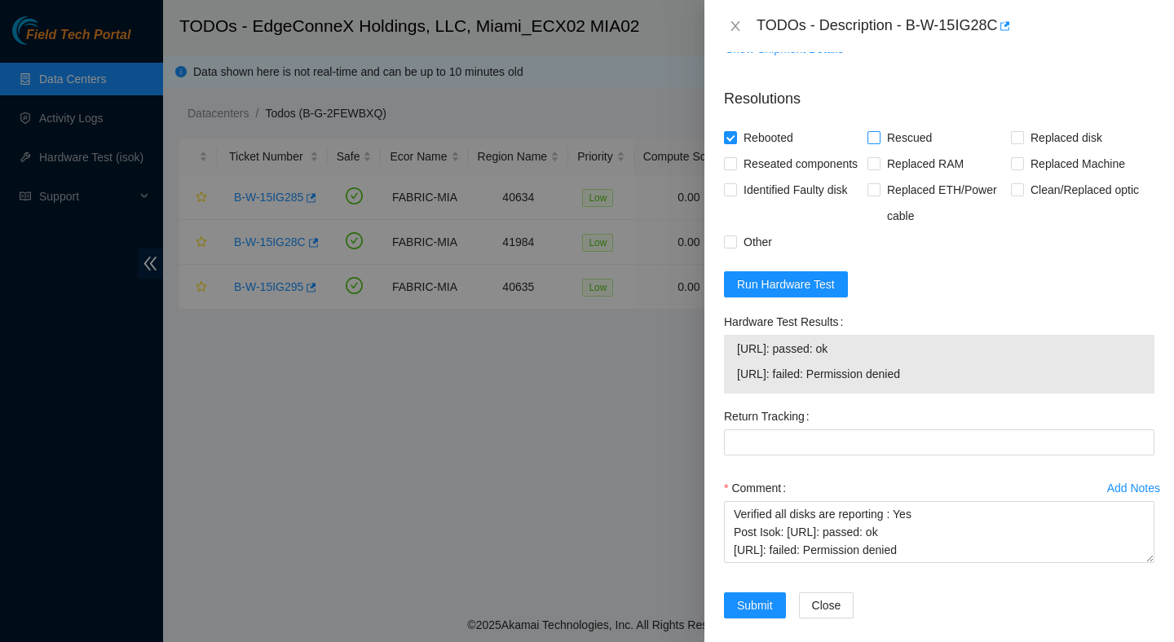
checkbox input "true"
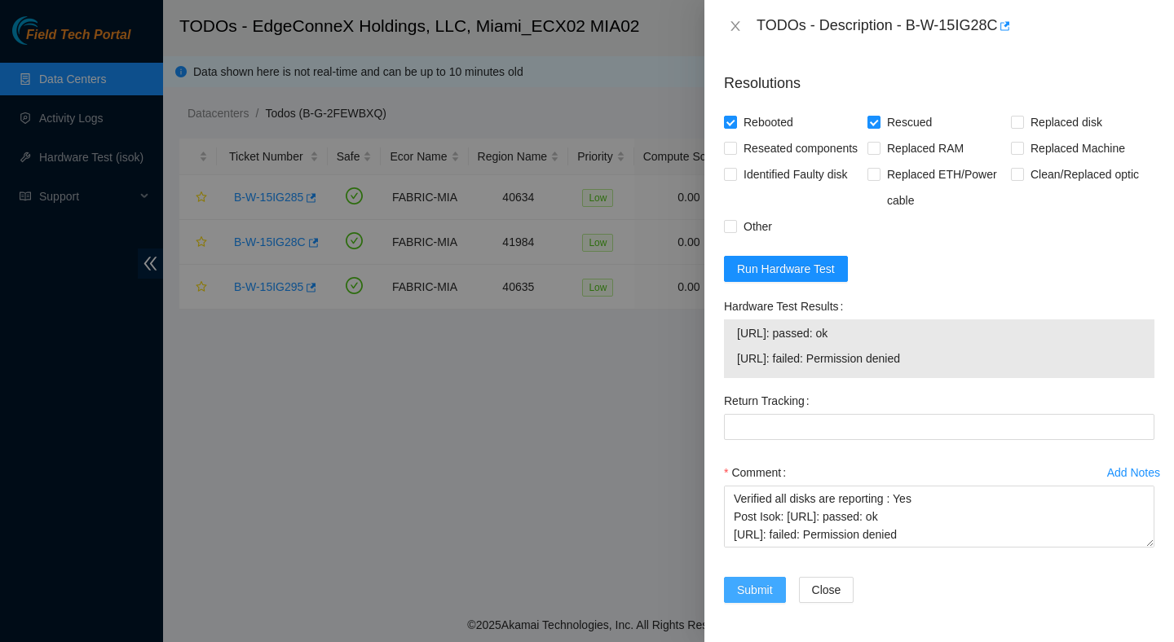
click at [756, 588] on span "Submit" at bounding box center [755, 590] width 36 height 18
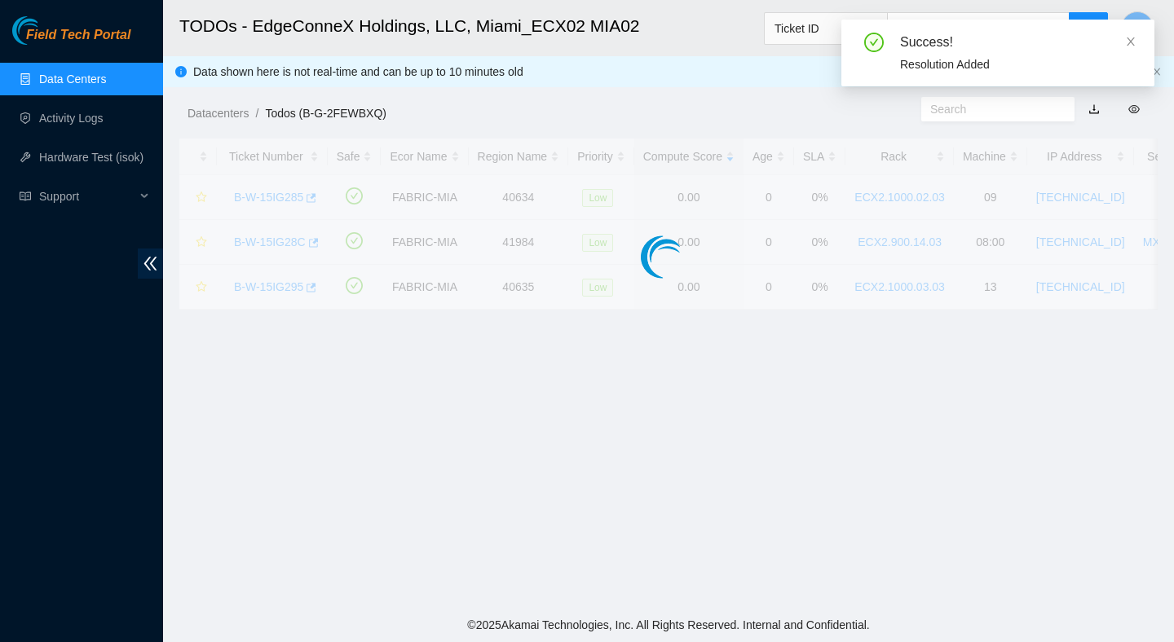
scroll to position [409, 0]
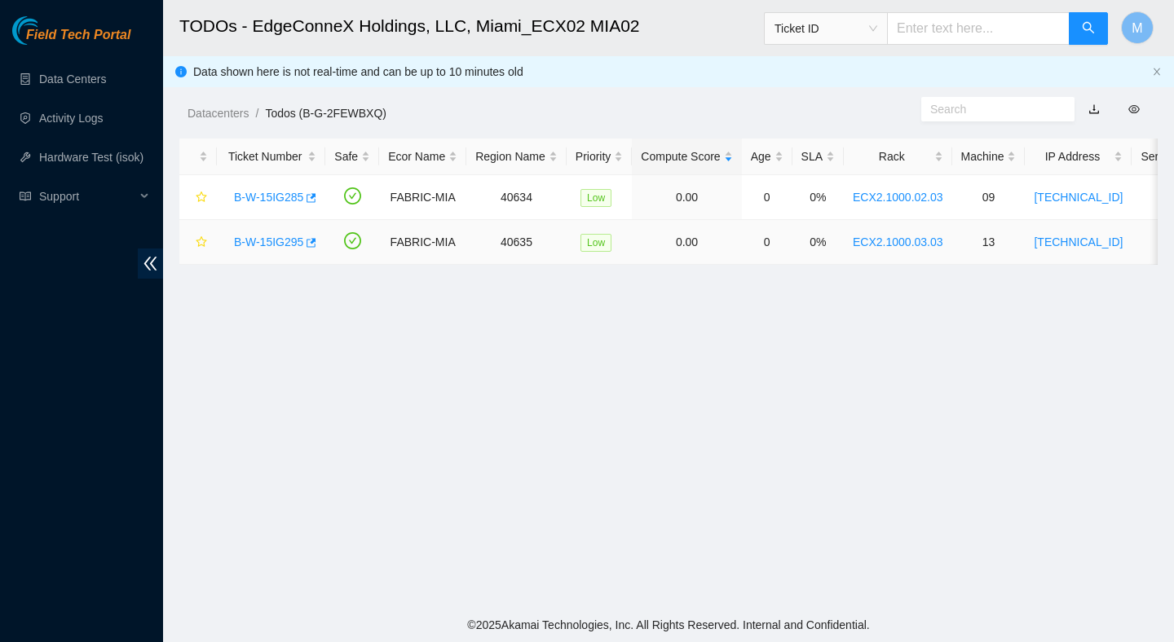
click at [289, 243] on link "B-W-15IG295" at bounding box center [268, 242] width 69 height 13
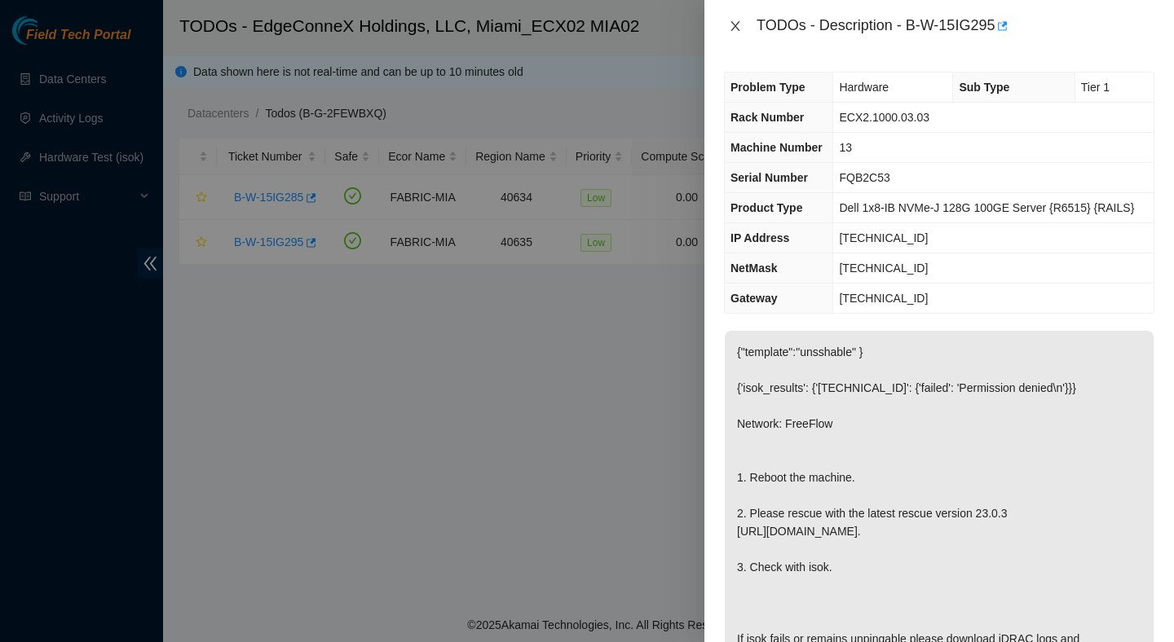
click at [738, 24] on icon "close" at bounding box center [735, 26] width 13 height 13
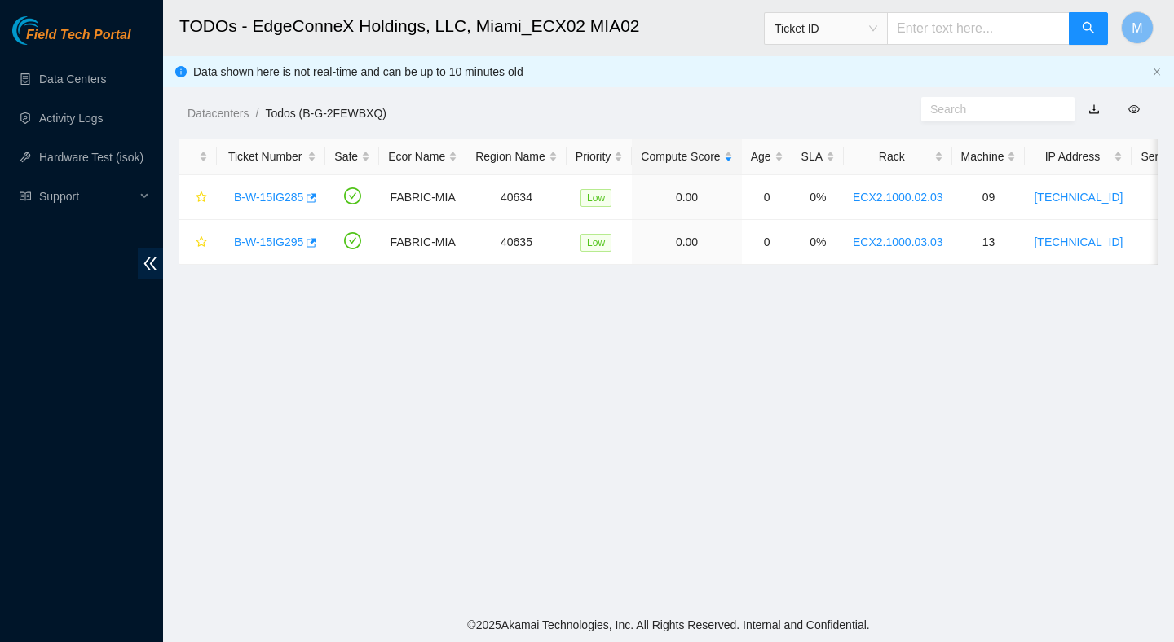
click at [676, 320] on main "TODOs - EdgeConneX Holdings, LLC, [GEOGRAPHIC_DATA] MIA02 Ticket ID M Data show…" at bounding box center [668, 304] width 1011 height 608
click at [1061, 245] on td "[TECHNICAL_ID]" at bounding box center [1078, 242] width 107 height 45
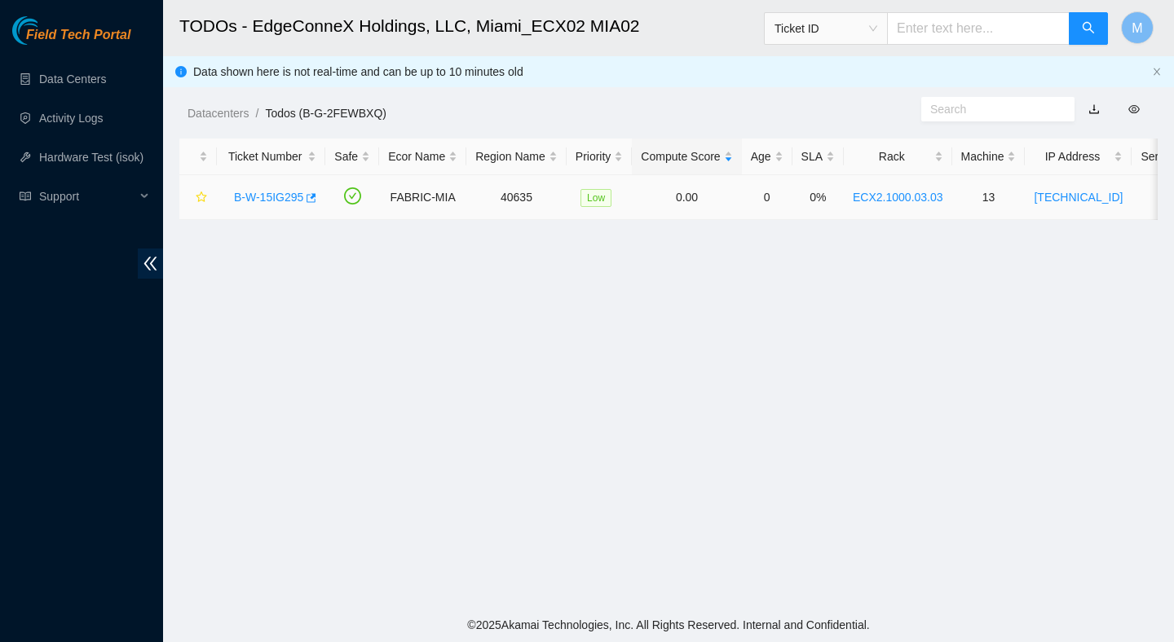
click at [282, 199] on link "B-W-15IG295" at bounding box center [268, 197] width 69 height 13
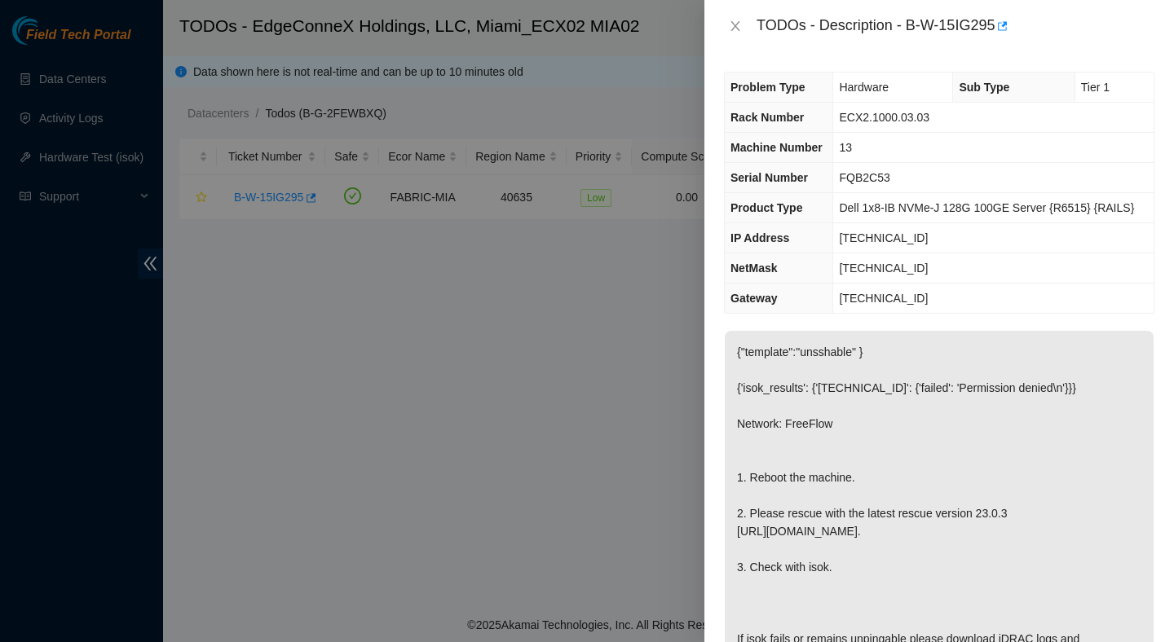
click at [282, 199] on div at bounding box center [587, 321] width 1174 height 642
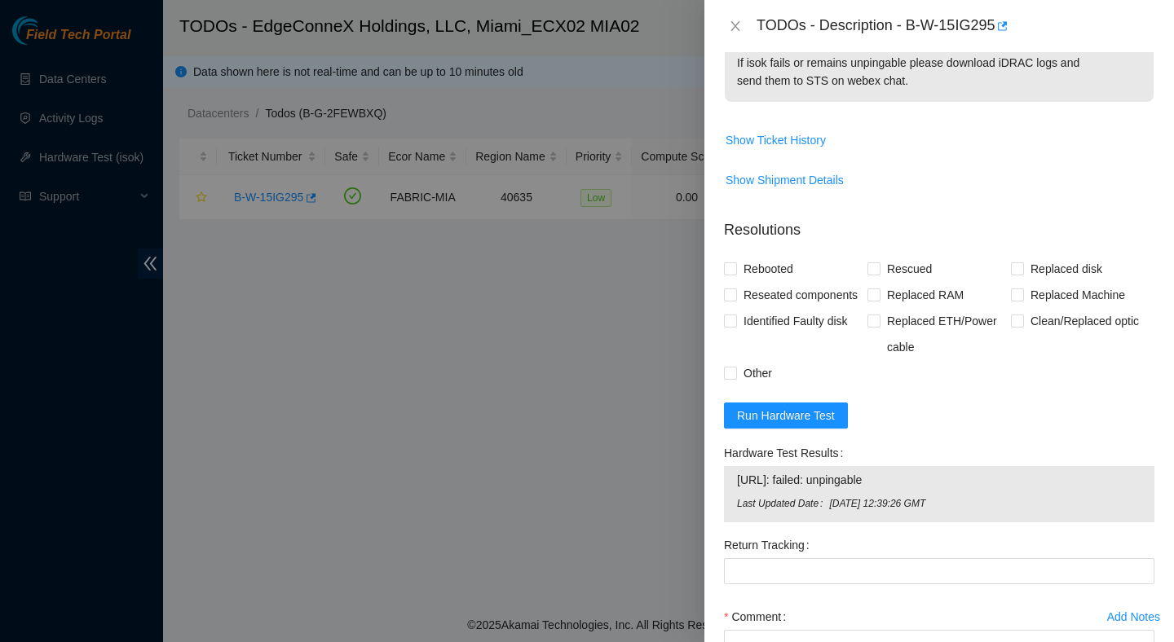
scroll to position [557, 0]
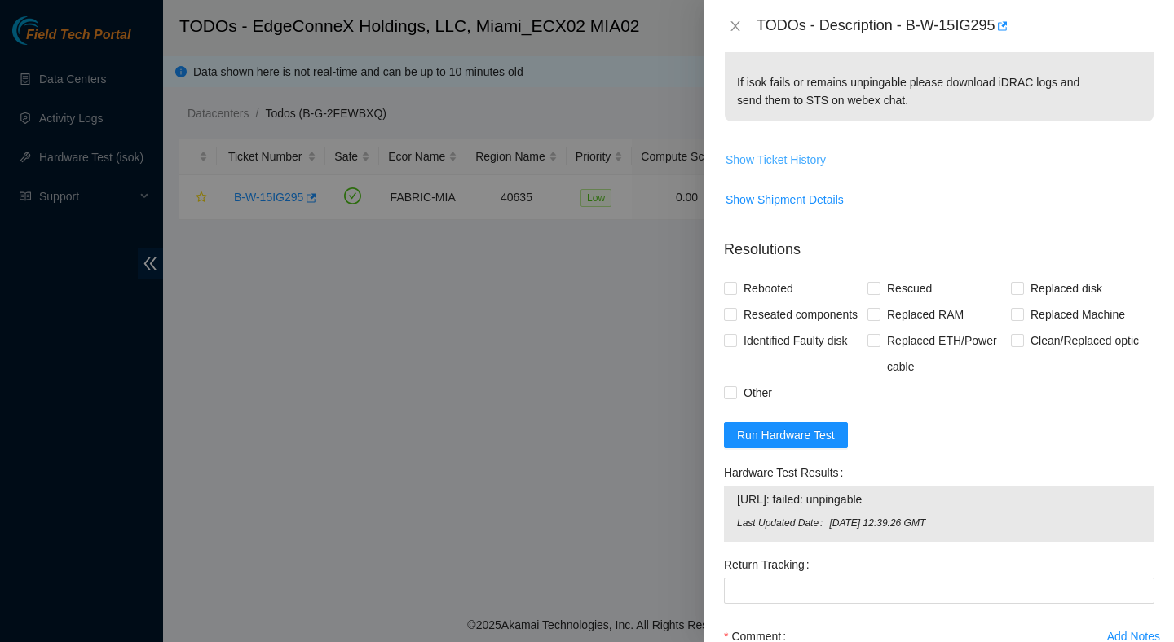
click at [776, 164] on span "Show Ticket History" at bounding box center [775, 160] width 100 height 18
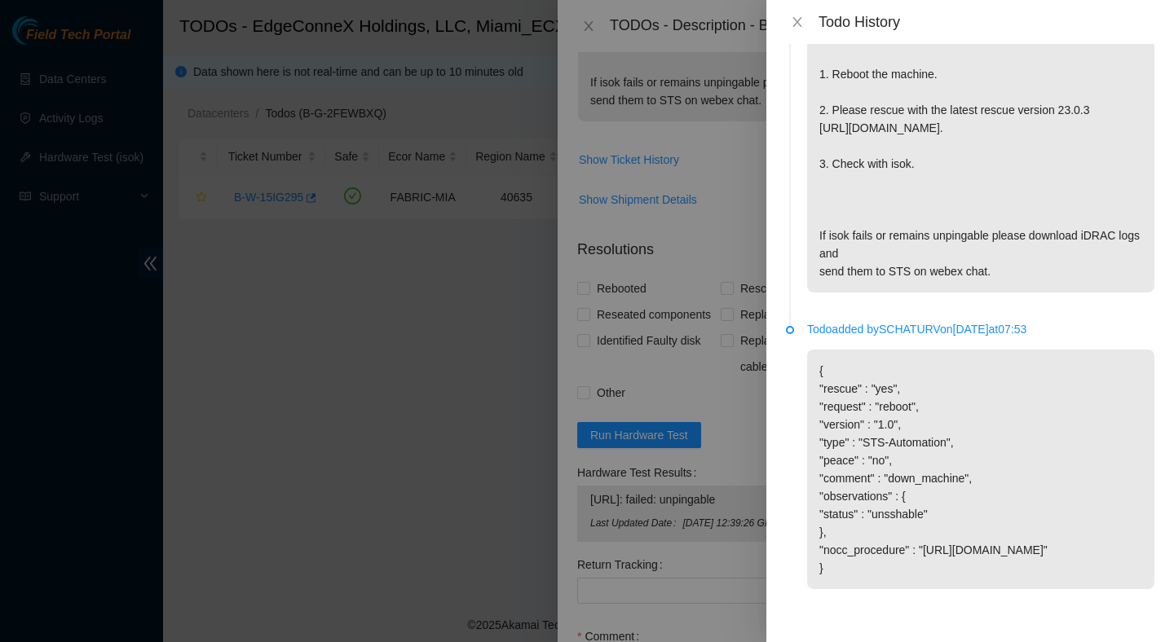
scroll to position [0, 0]
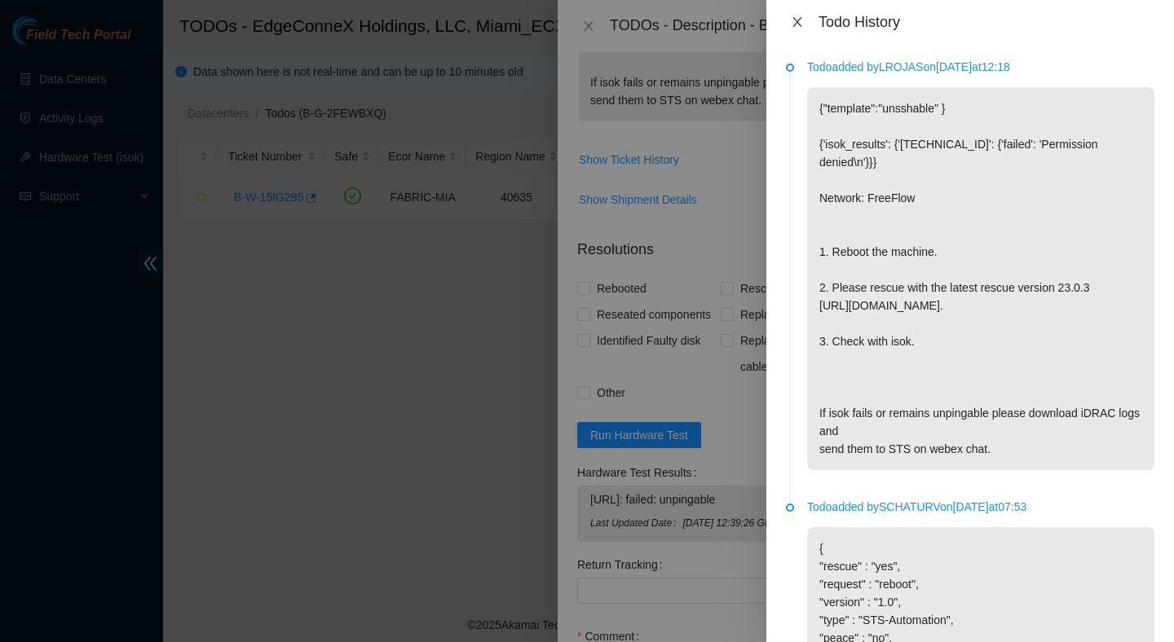
click at [802, 20] on icon "close" at bounding box center [797, 21] width 13 height 13
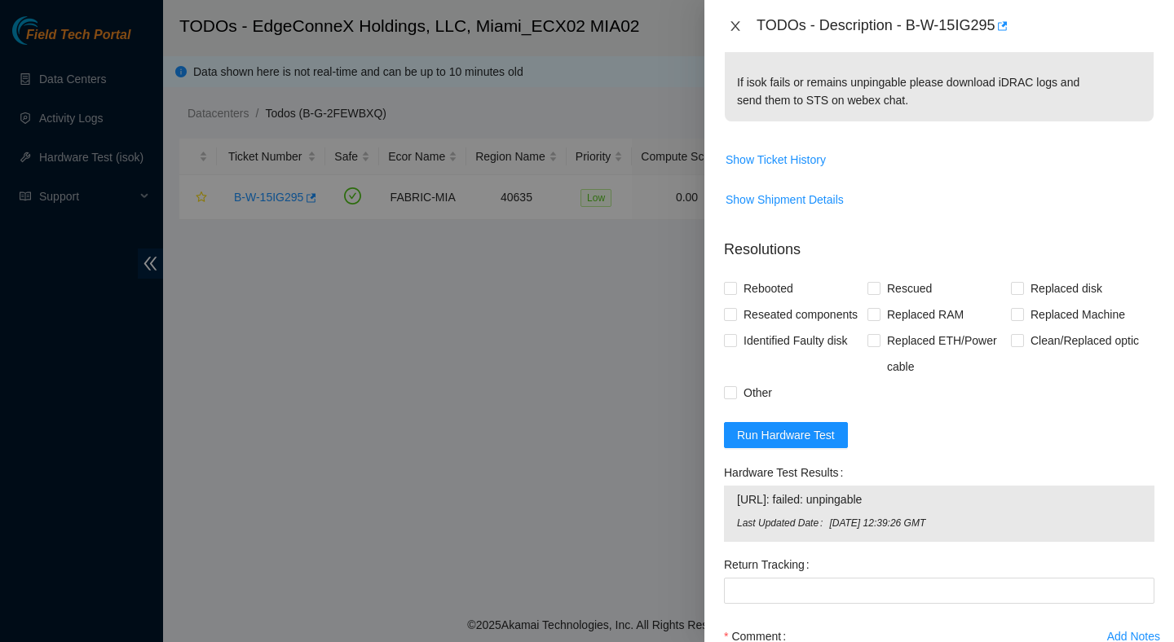
click at [734, 29] on icon "close" at bounding box center [735, 26] width 13 height 13
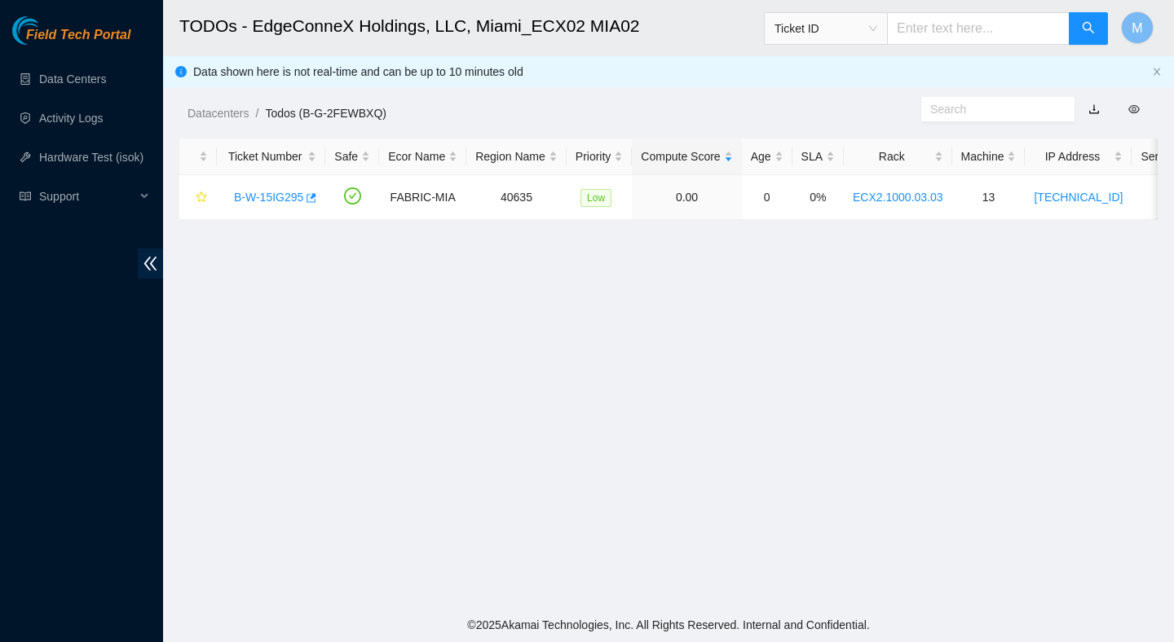
scroll to position [409, 0]
click at [477, 335] on main "TODOs - EdgeConneX Holdings, LLC, Miami_ECX02 MIA02 Ticket ID M Data shown here…" at bounding box center [668, 304] width 1011 height 608
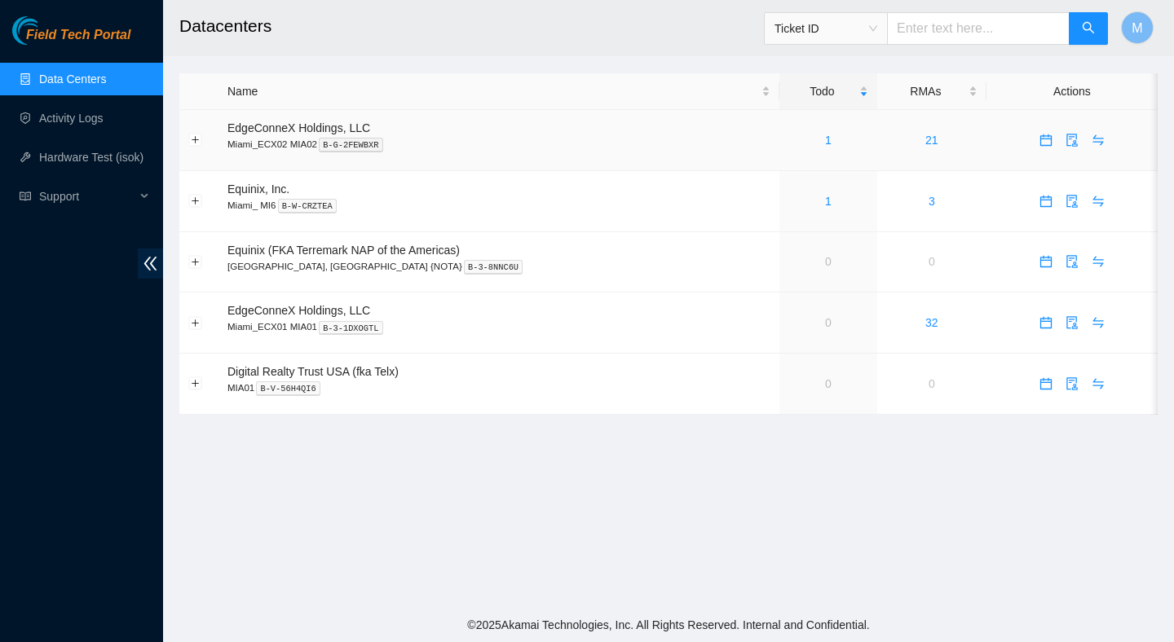
click at [798, 143] on div "1" at bounding box center [828, 140] width 80 height 18
click at [798, 133] on div "1" at bounding box center [828, 140] width 80 height 18
click at [825, 140] on link "1" at bounding box center [828, 140] width 7 height 13
click at [796, 144] on div "1" at bounding box center [828, 140] width 80 height 18
click at [825, 143] on link "1" at bounding box center [828, 140] width 7 height 13
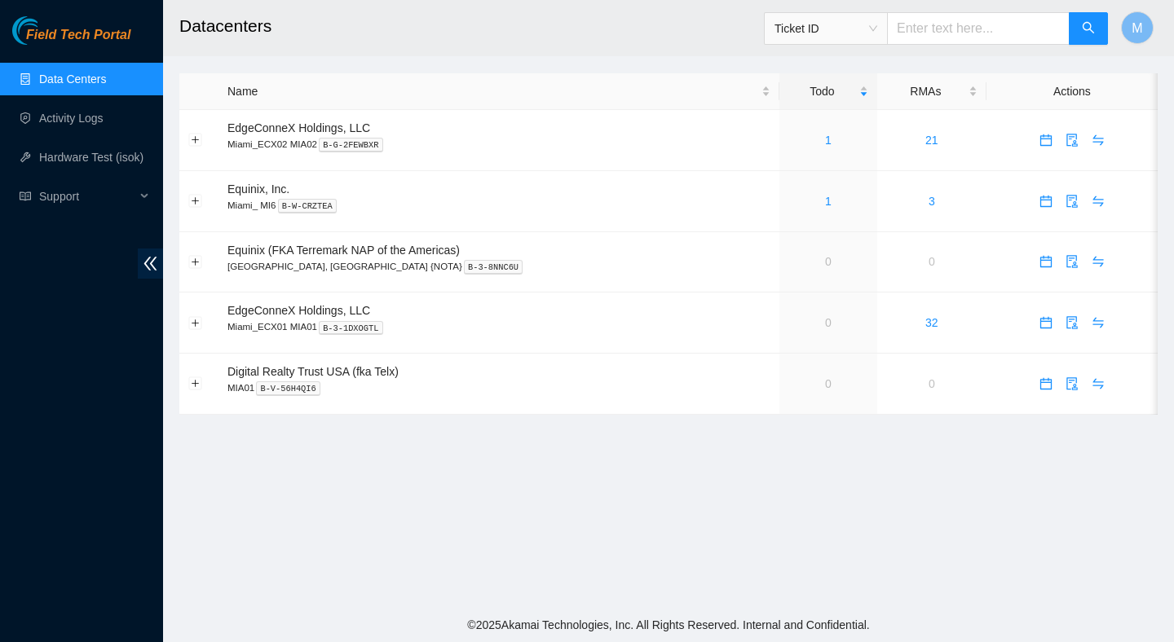
click at [799, 534] on main "Datacenters Ticket ID M Name Todo RMAs Actions EdgeConneX Holdings, LLC Miami_E…" at bounding box center [668, 304] width 1011 height 608
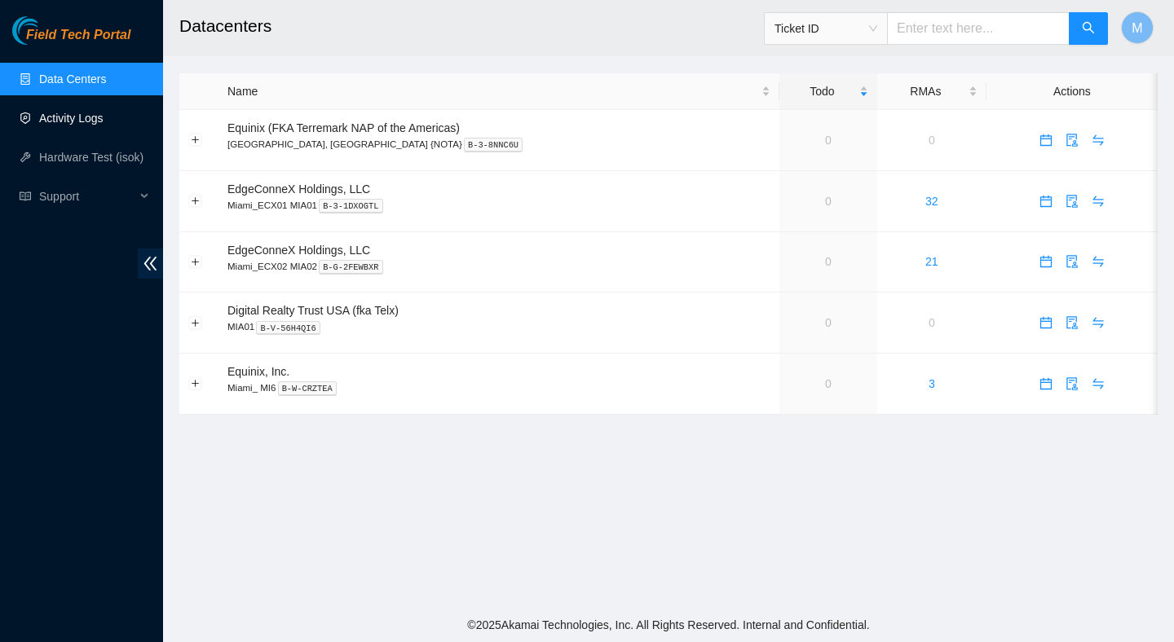
click at [61, 125] on link "Activity Logs" at bounding box center [71, 118] width 64 height 13
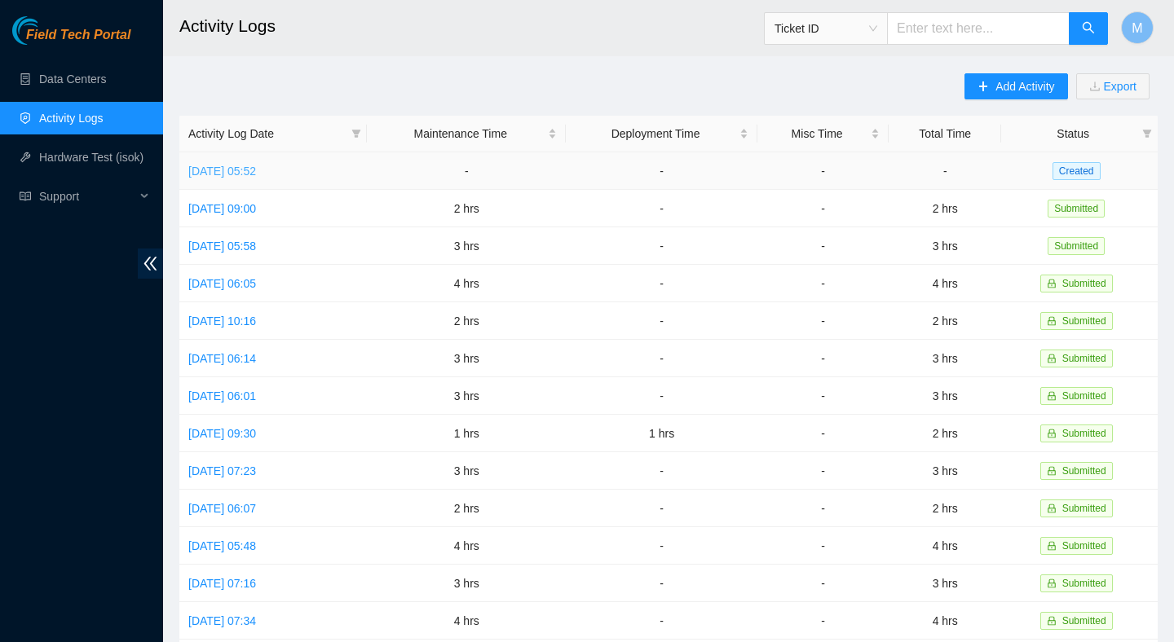
click at [256, 166] on link "Thu, 04 Sep 2025 05:52" at bounding box center [222, 171] width 68 height 13
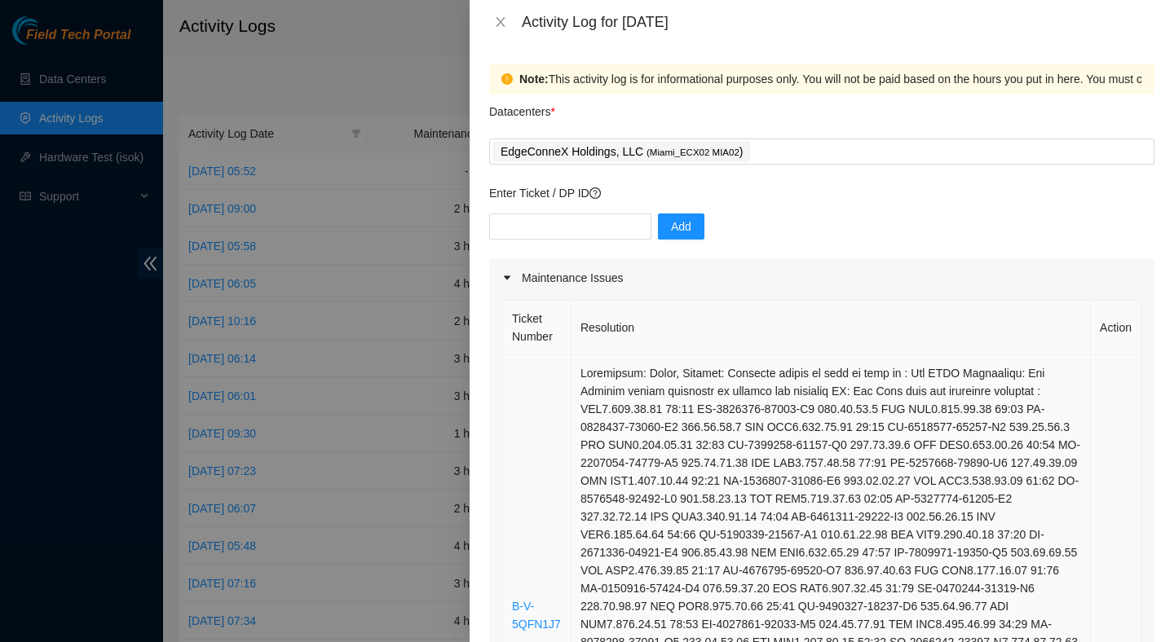
click at [716, 421] on td at bounding box center [830, 615] width 519 height 521
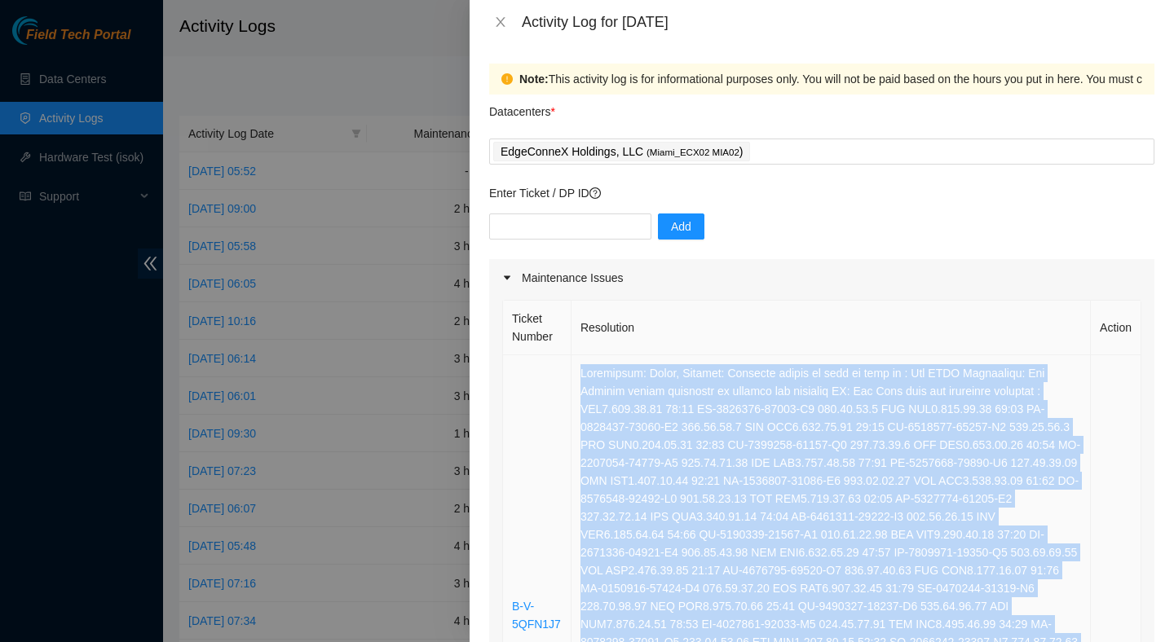
click at [716, 421] on td at bounding box center [830, 615] width 519 height 521
copy td "Resolution: Other, Comment: Verified ticket is safe to work on : Yes NOCC Autho…"
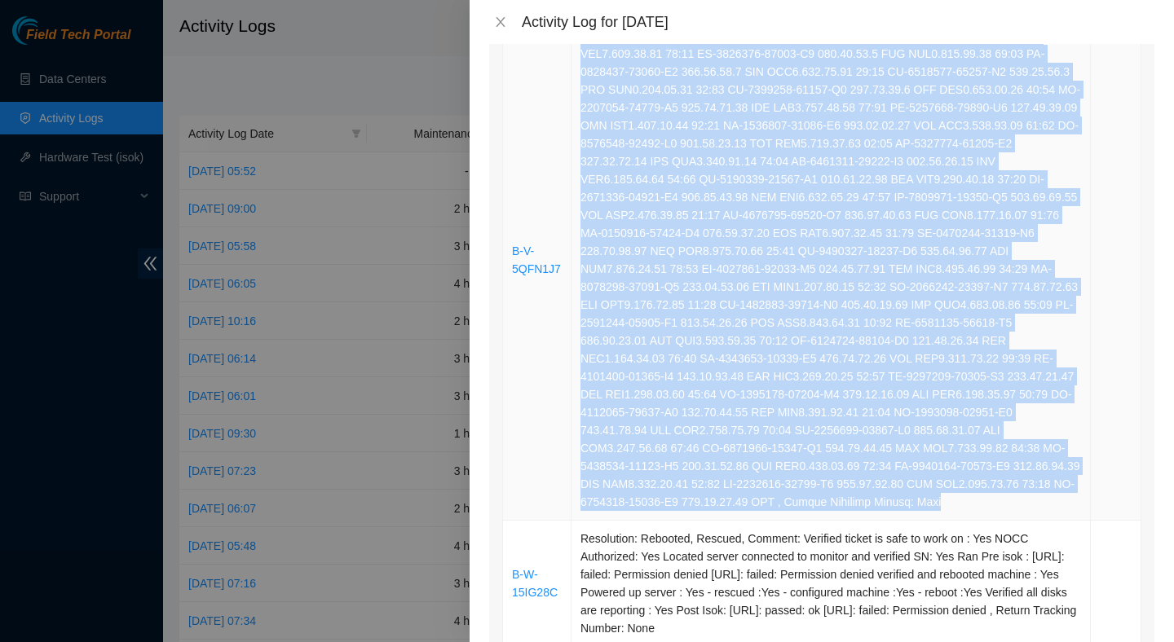
scroll to position [616, 0]
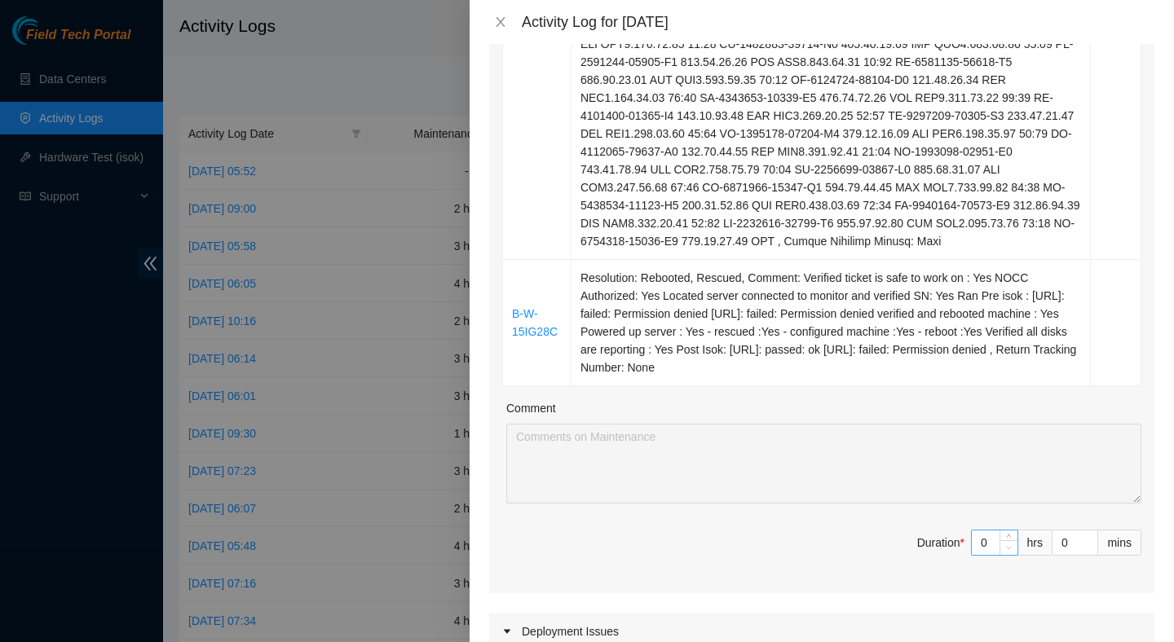
click at [1012, 555] on span "Decrease Value" at bounding box center [1008, 547] width 18 height 15
type input "1"
click at [1012, 544] on span "up" at bounding box center [1009, 539] width 10 height 10
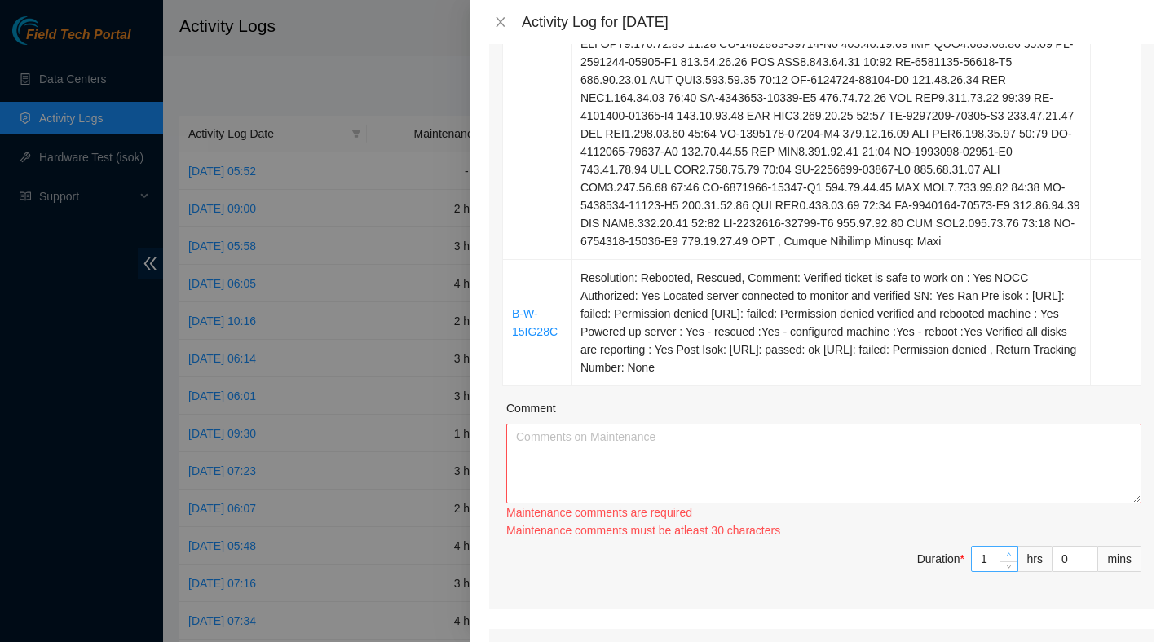
click at [1012, 540] on div "Maintenance comments must be atleast 30 characters" at bounding box center [823, 531] width 635 height 18
type input "2"
click at [1010, 558] on icon "up" at bounding box center [1009, 555] width 6 height 6
click at [857, 492] on textarea "Comment" at bounding box center [823, 464] width 635 height 80
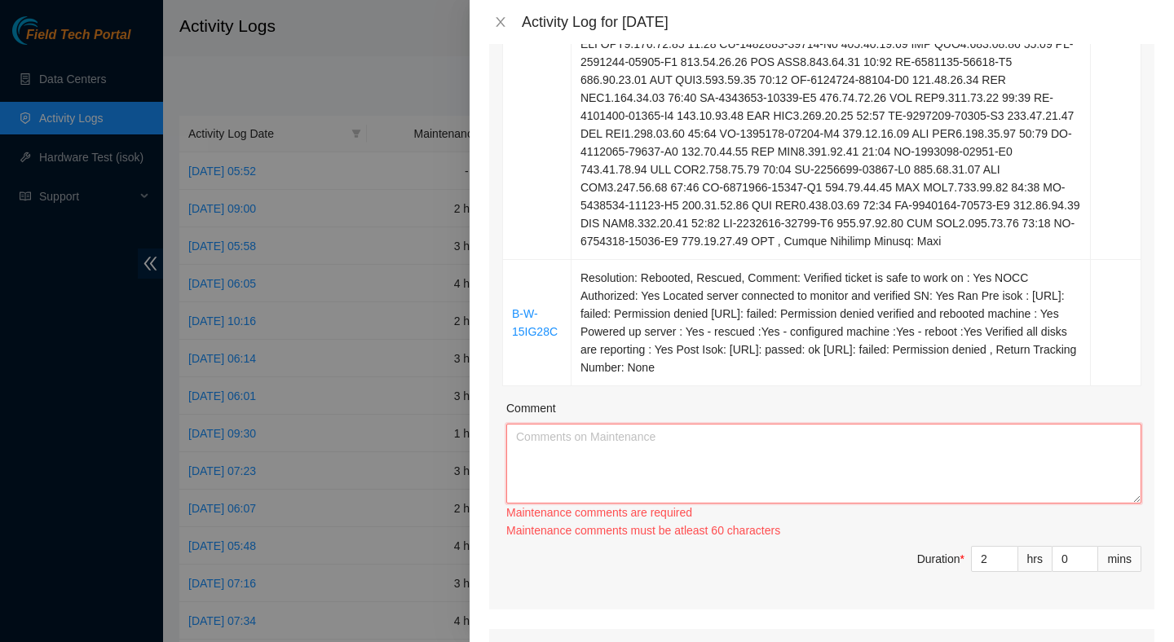
paste textarea "Resolution: Other, Comment: Verified ticket is safe to work on : Yes NOCC Autho…"
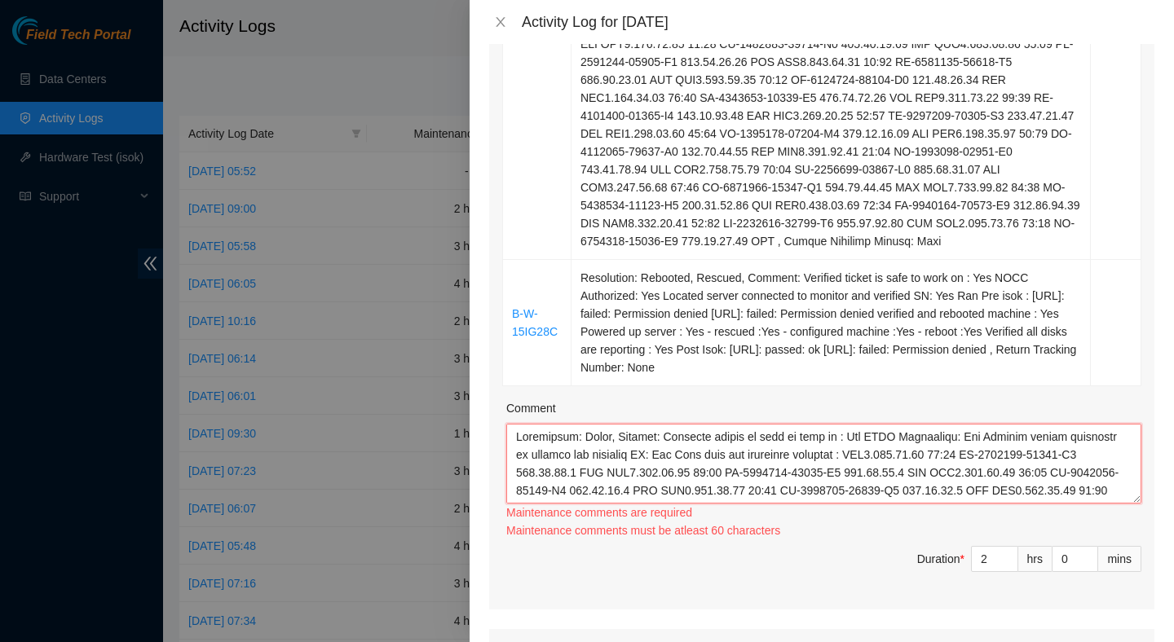
scroll to position [353, 0]
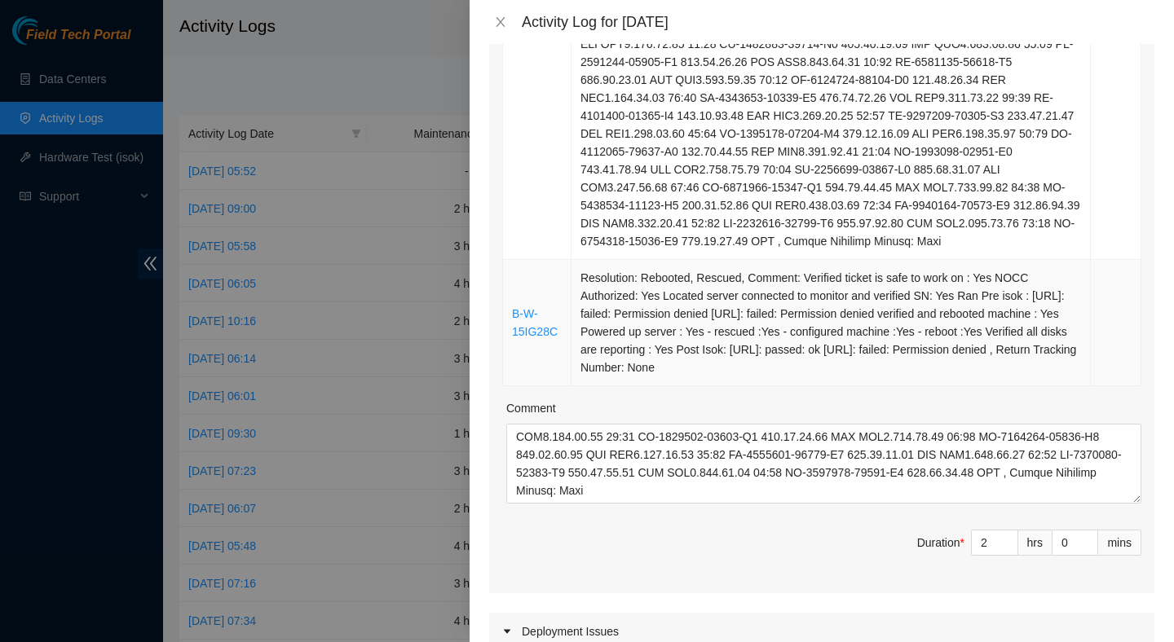
click at [837, 379] on td "Resolution: Rebooted, Rescued, Comment: Verified ticket is safe to work on : Ye…" at bounding box center [830, 323] width 519 height 126
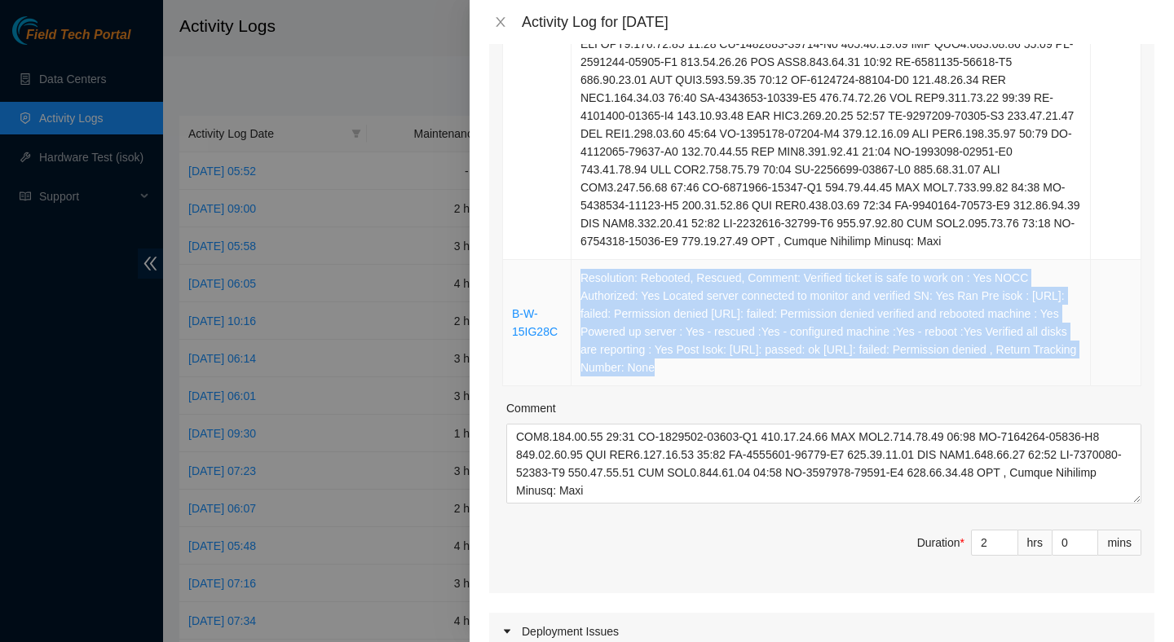
click at [837, 379] on td "Resolution: Rebooted, Rescued, Comment: Verified ticket is safe to work on : Ye…" at bounding box center [830, 323] width 519 height 126
copy td "Resolution: Rebooted, Rescued, Comment: Verified ticket is safe to work on : Ye…"
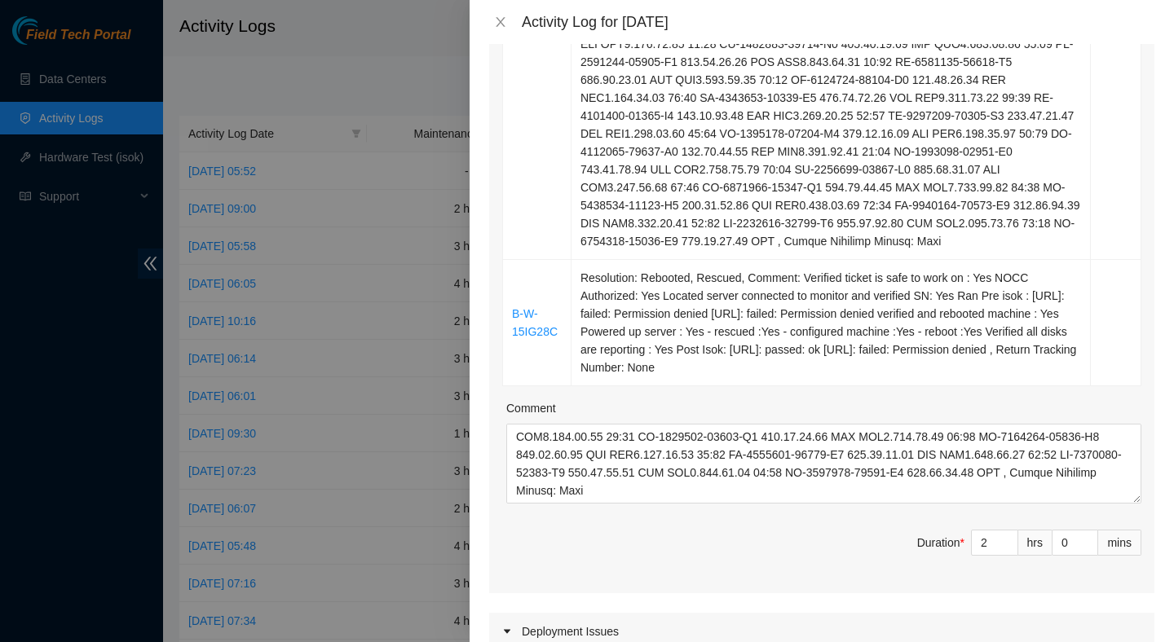
click at [857, 541] on div "Ticket Number Resolution Action B-V-5QFN1J7 B-W-15IG28C Resolution: Rebooted, R…" at bounding box center [821, 136] width 665 height 913
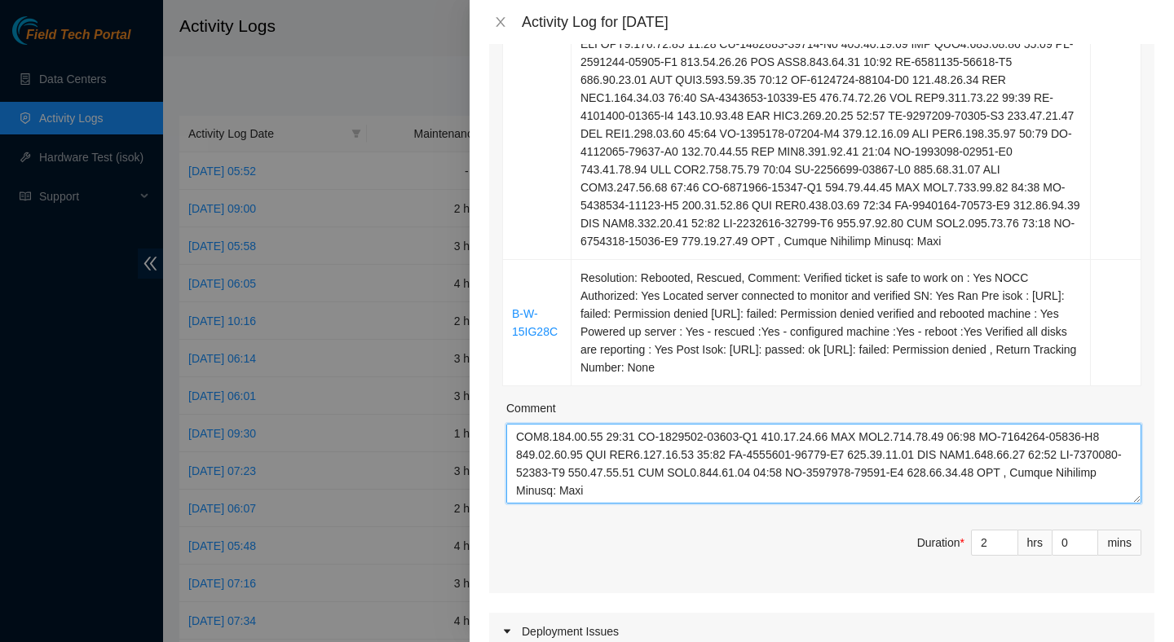
click at [853, 504] on textarea "Comment" at bounding box center [823, 464] width 635 height 80
paste textarea "Resolution: Rebooted, Rescued, Comment: Verified ticket is safe to work on : Ye…"
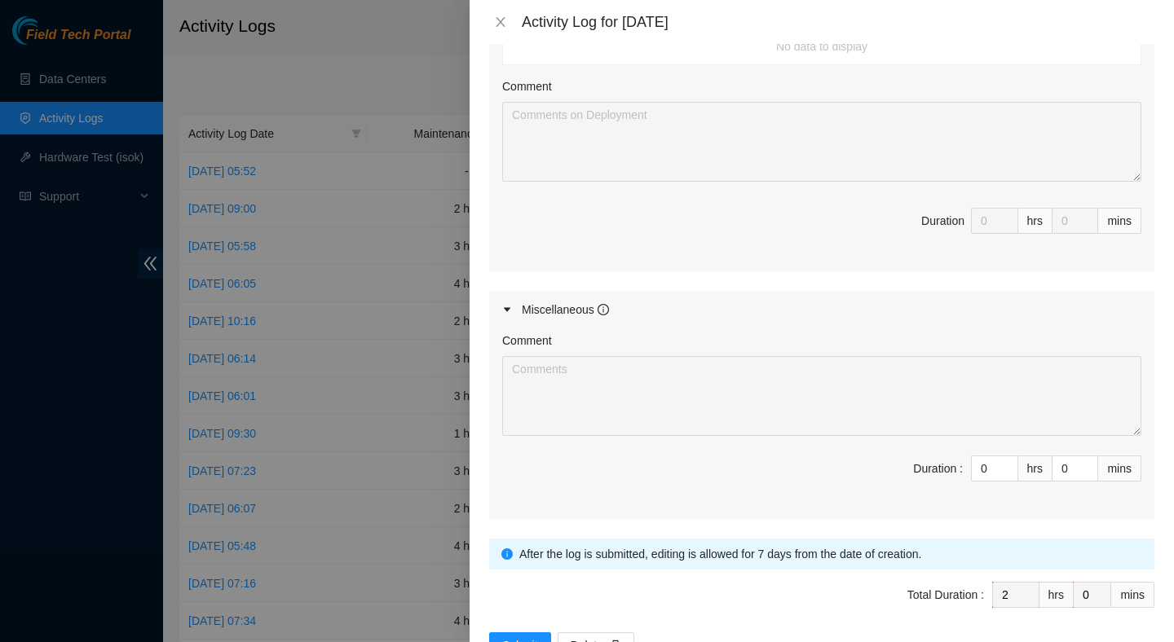
scroll to position [1370, 0]
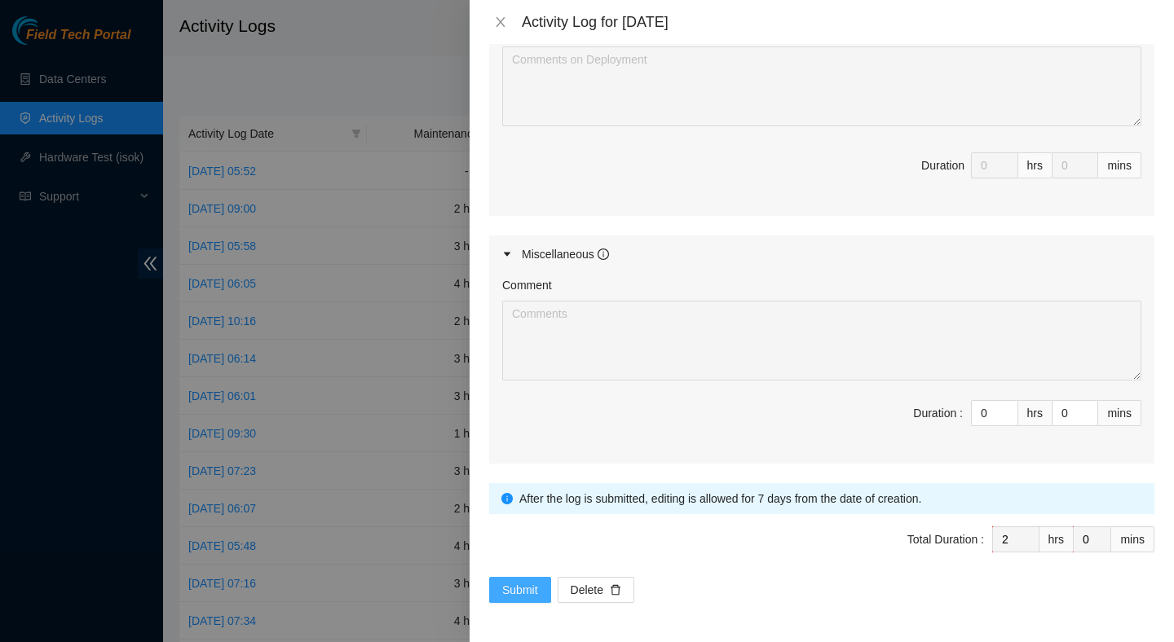
type textarea "Resolution: Other, Comment: Verified ticket is safe to work on : Yes NOCC Autho…"
click at [514, 592] on span "Submit" at bounding box center [520, 590] width 36 height 18
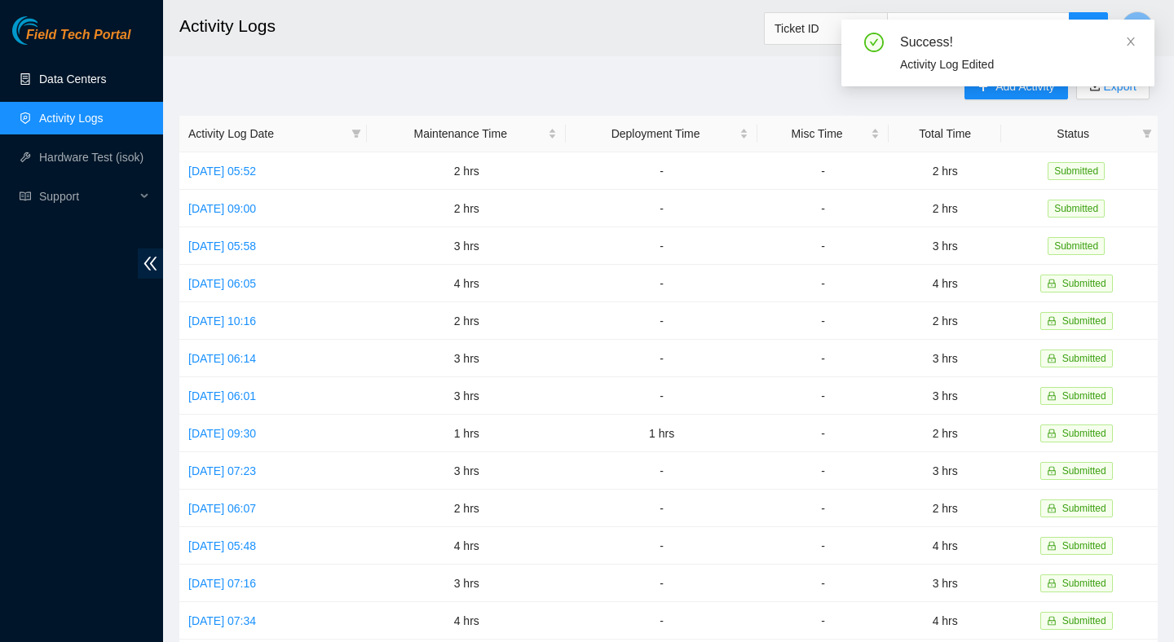
click at [78, 75] on link "Data Centers" at bounding box center [72, 79] width 67 height 13
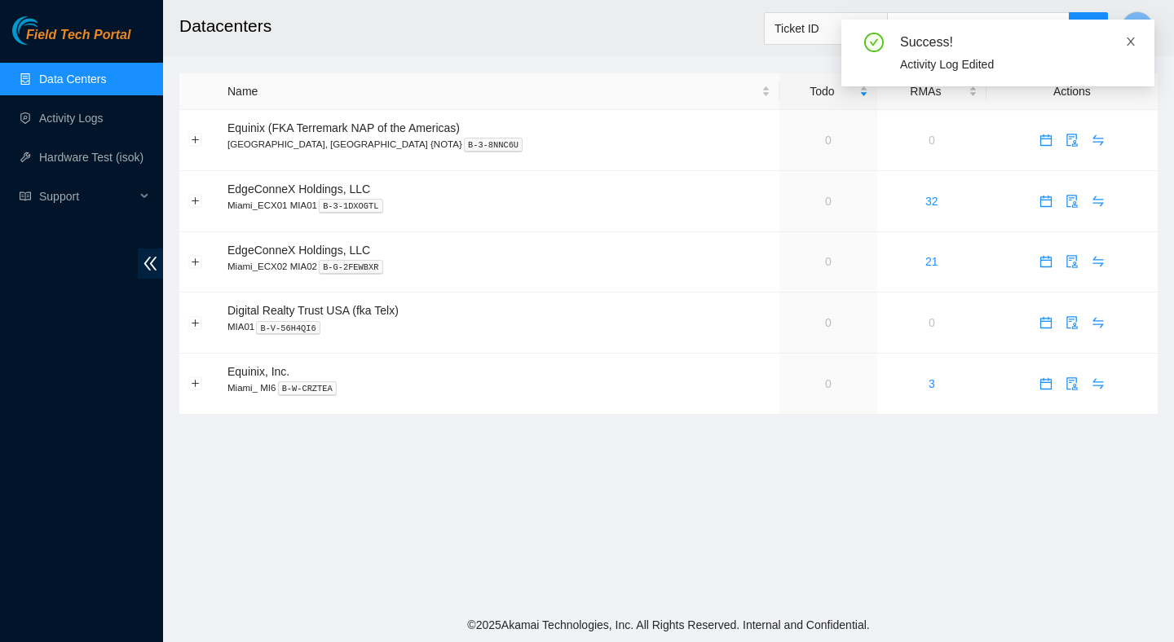
click at [1132, 43] on icon "close" at bounding box center [1130, 41] width 8 height 8
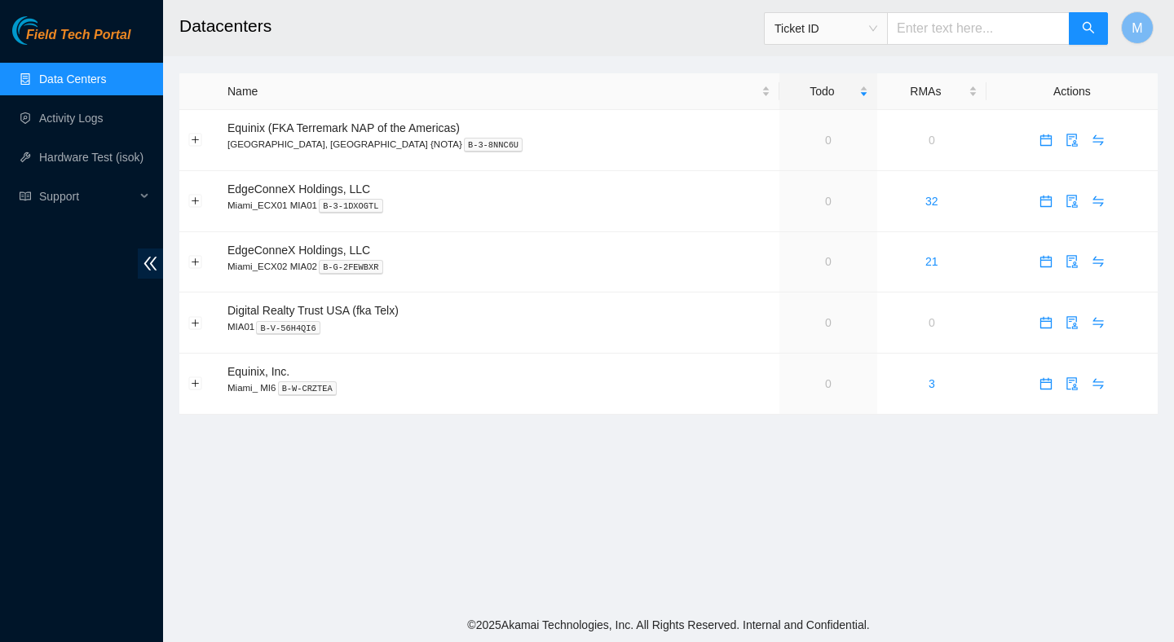
click at [631, 42] on h2 "Datacenters" at bounding box center [578, 26] width 799 height 52
